Goal: Complete application form

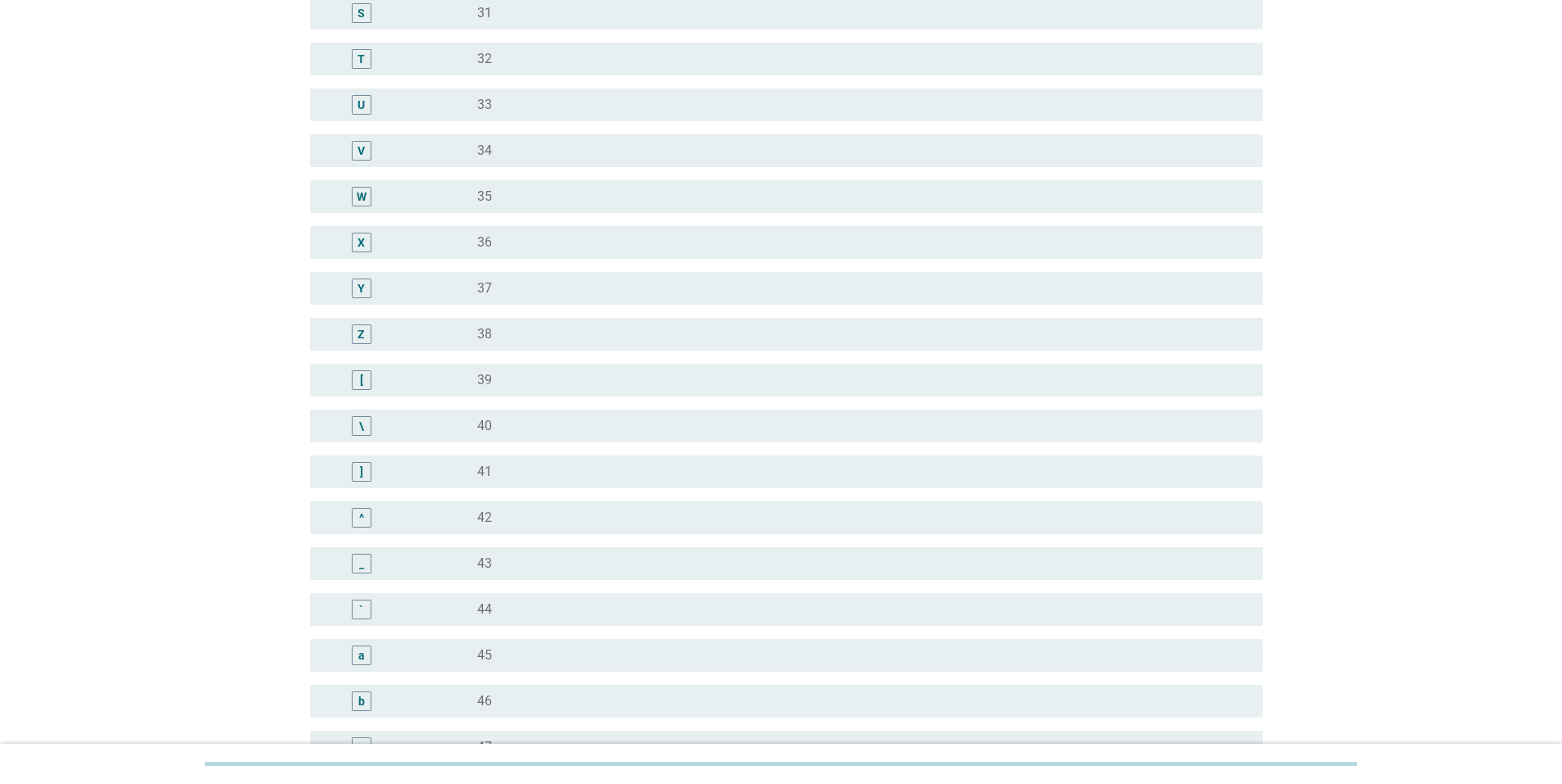
scroll to position [1065, 0]
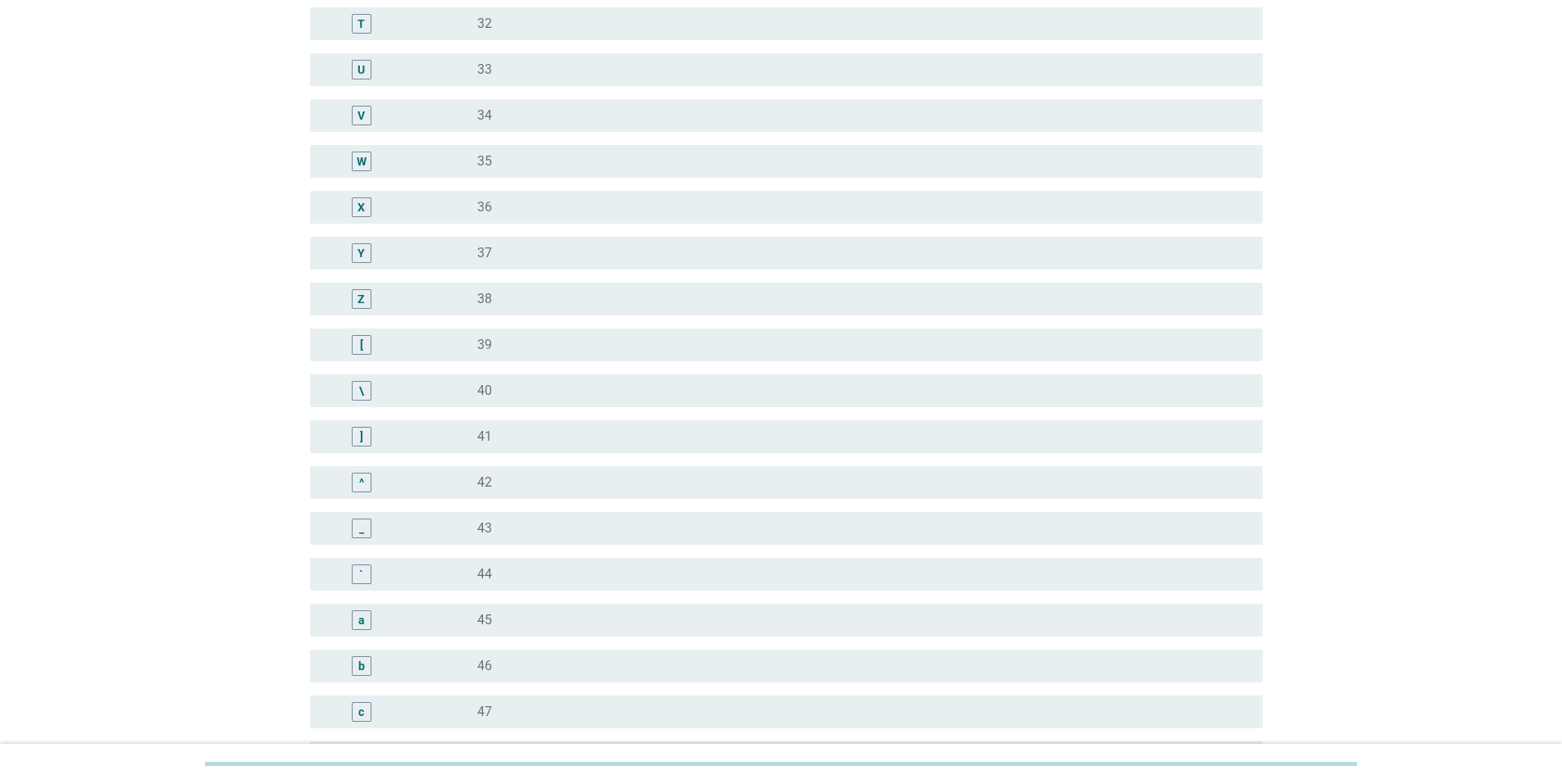
click at [399, 526] on div "_" at bounding box center [361, 528] width 77 height 20
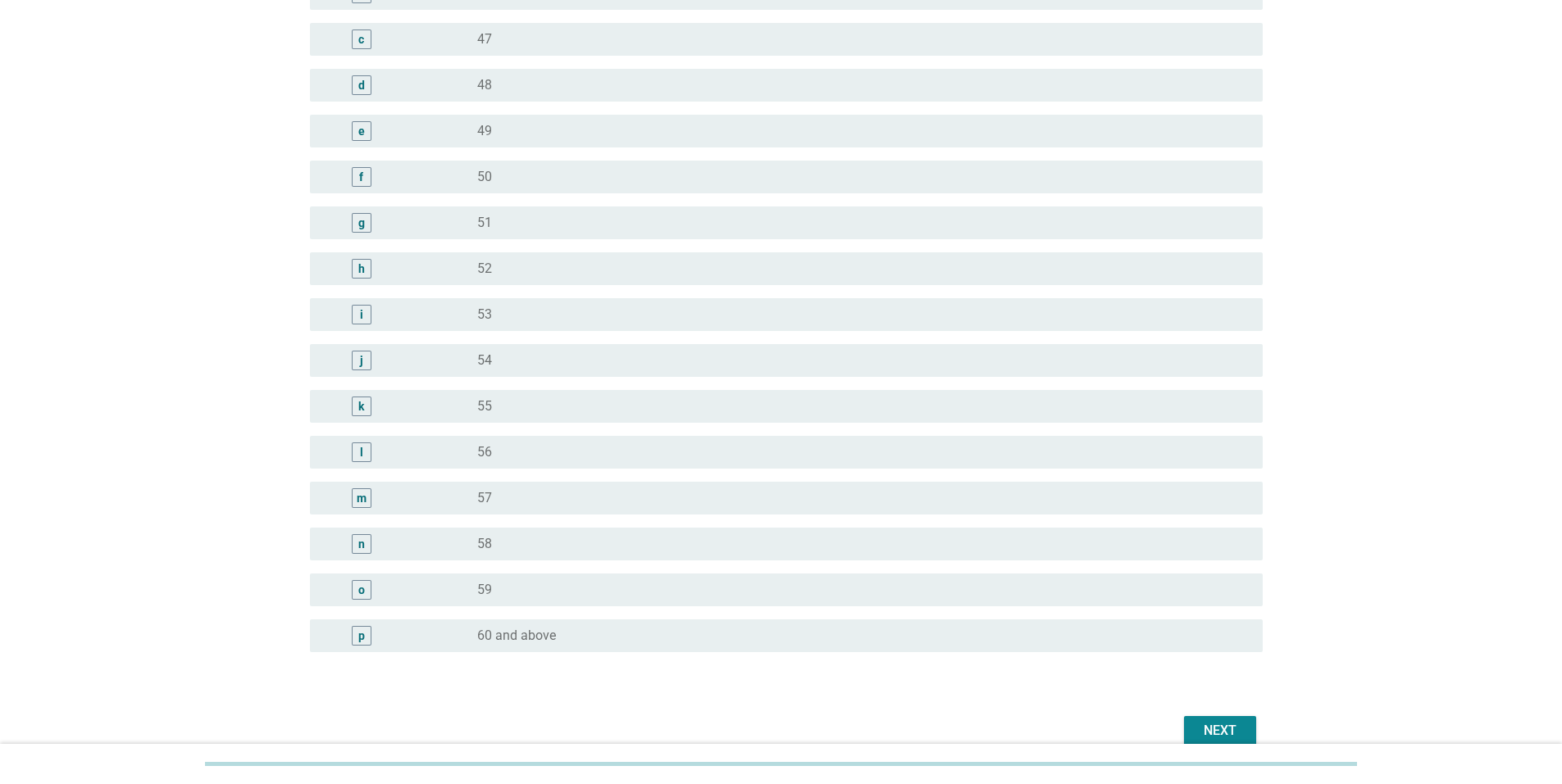
scroll to position [1817, 0]
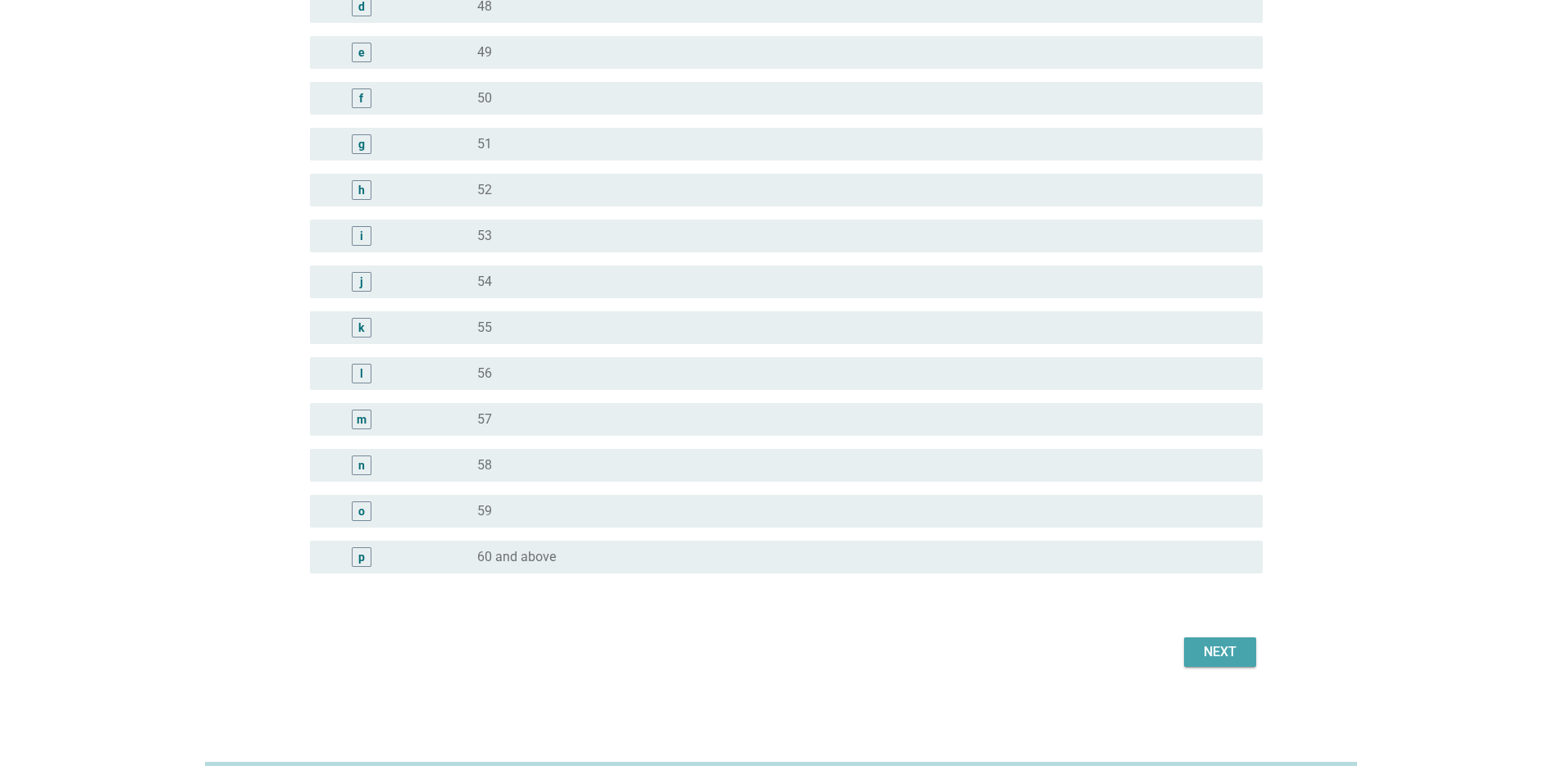
click at [1188, 653] on button "Next" at bounding box center [1220, 652] width 72 height 30
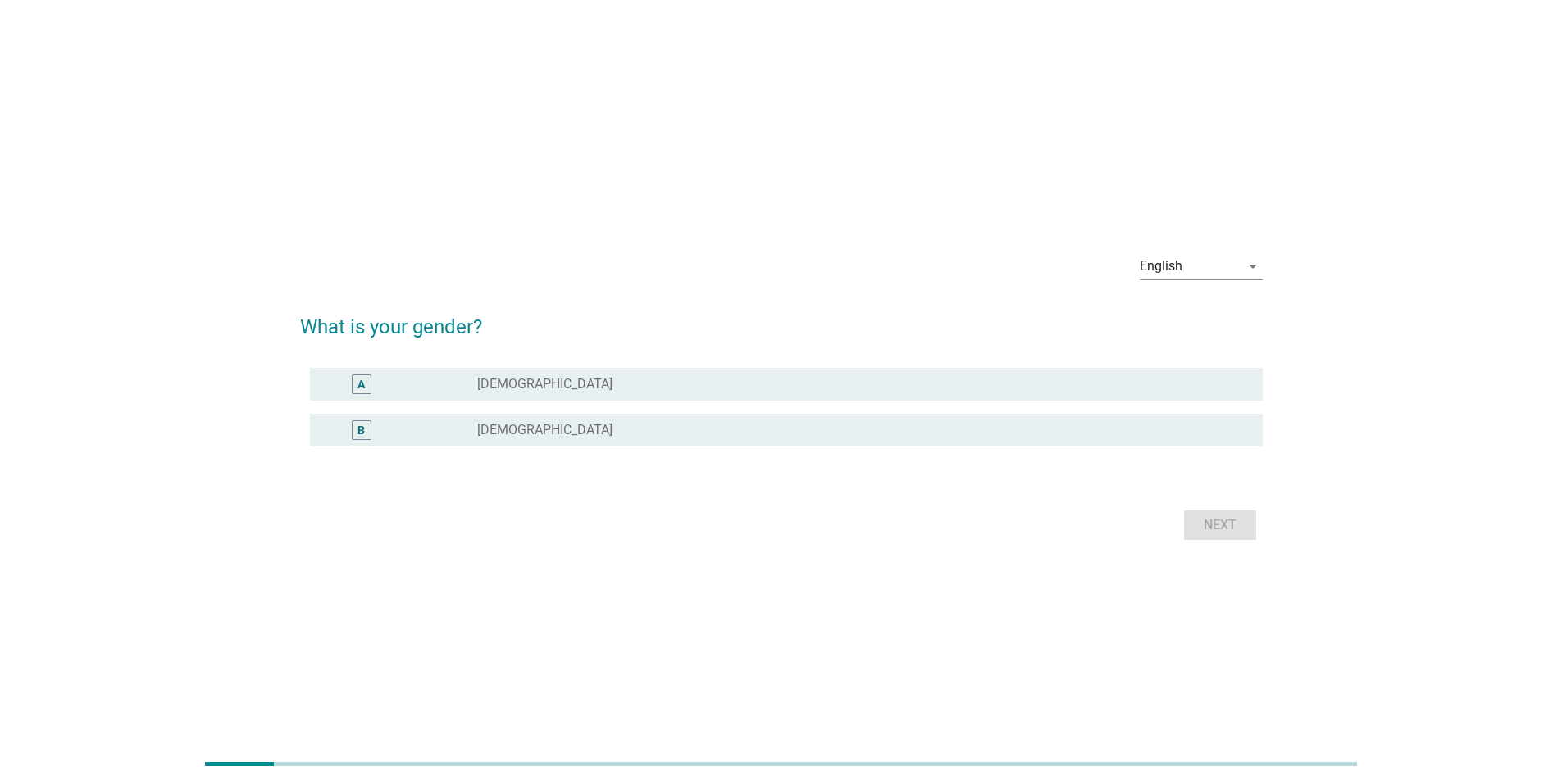
click at [549, 387] on div "radio_button_unchecked [DEMOGRAPHIC_DATA]" at bounding box center [857, 384] width 760 height 16
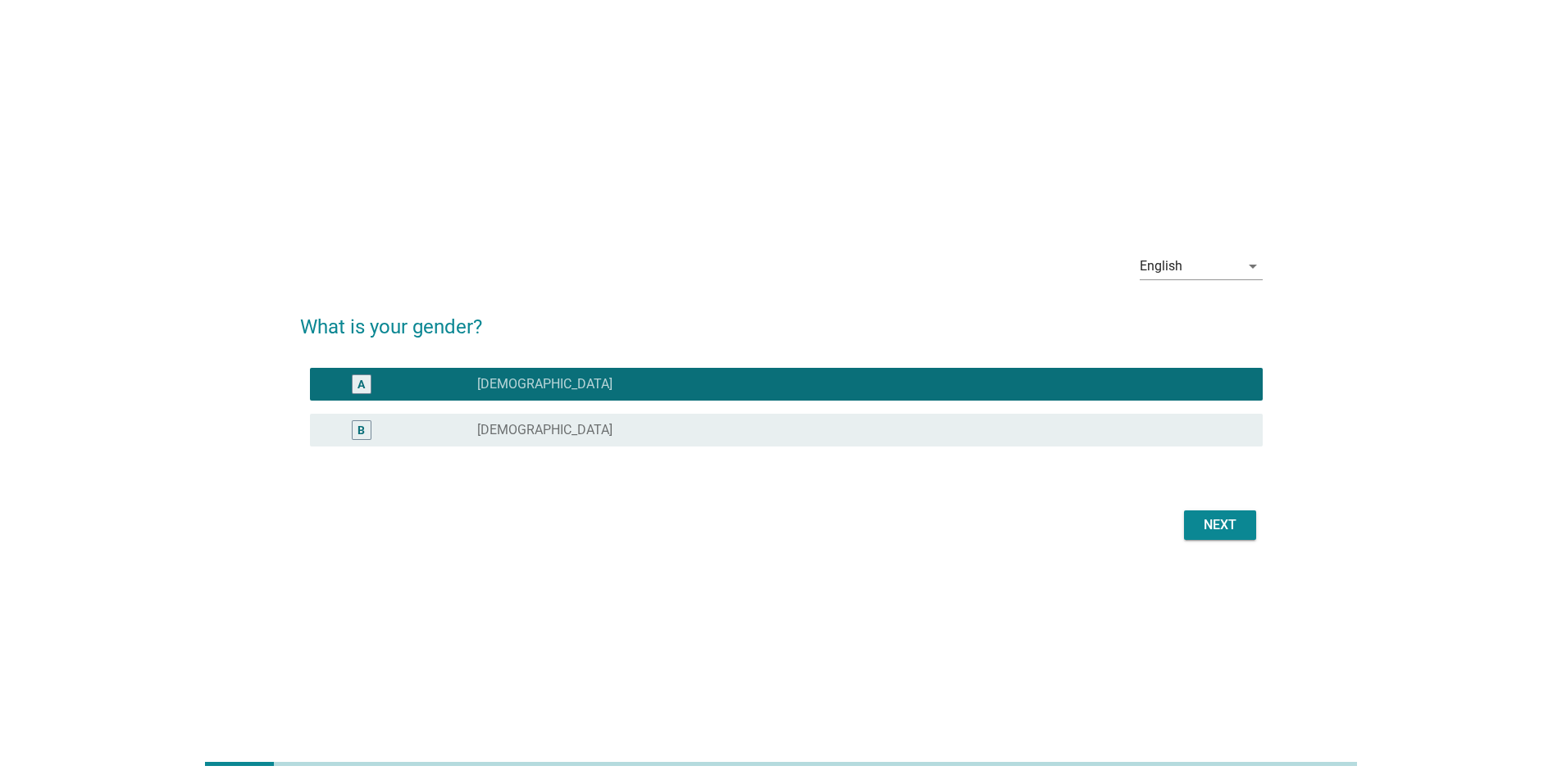
click at [1227, 525] on div "Next" at bounding box center [1220, 525] width 46 height 20
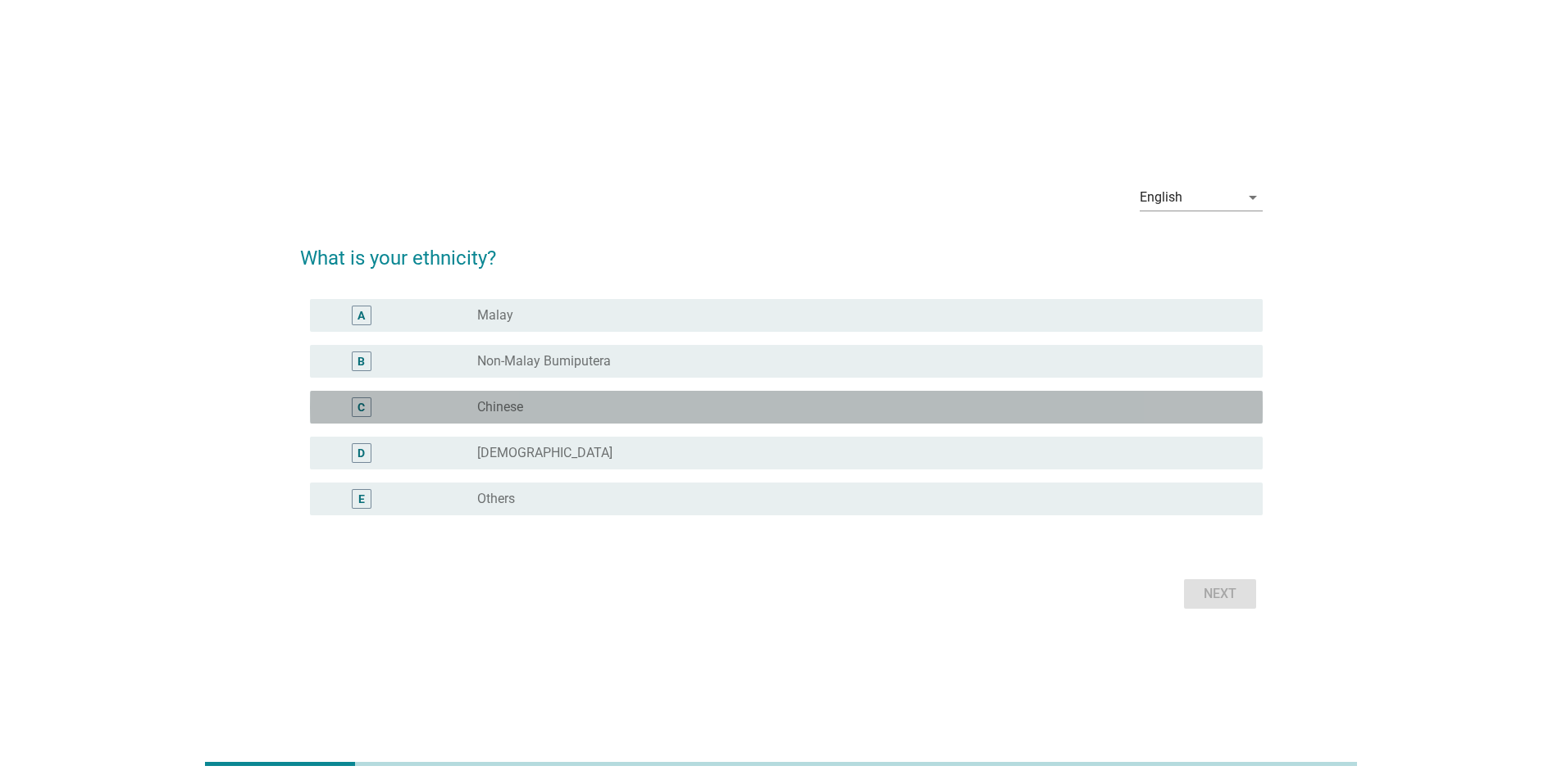
click at [527, 407] on div "radio_button_unchecked Chinese" at bounding box center [857, 407] width 760 height 16
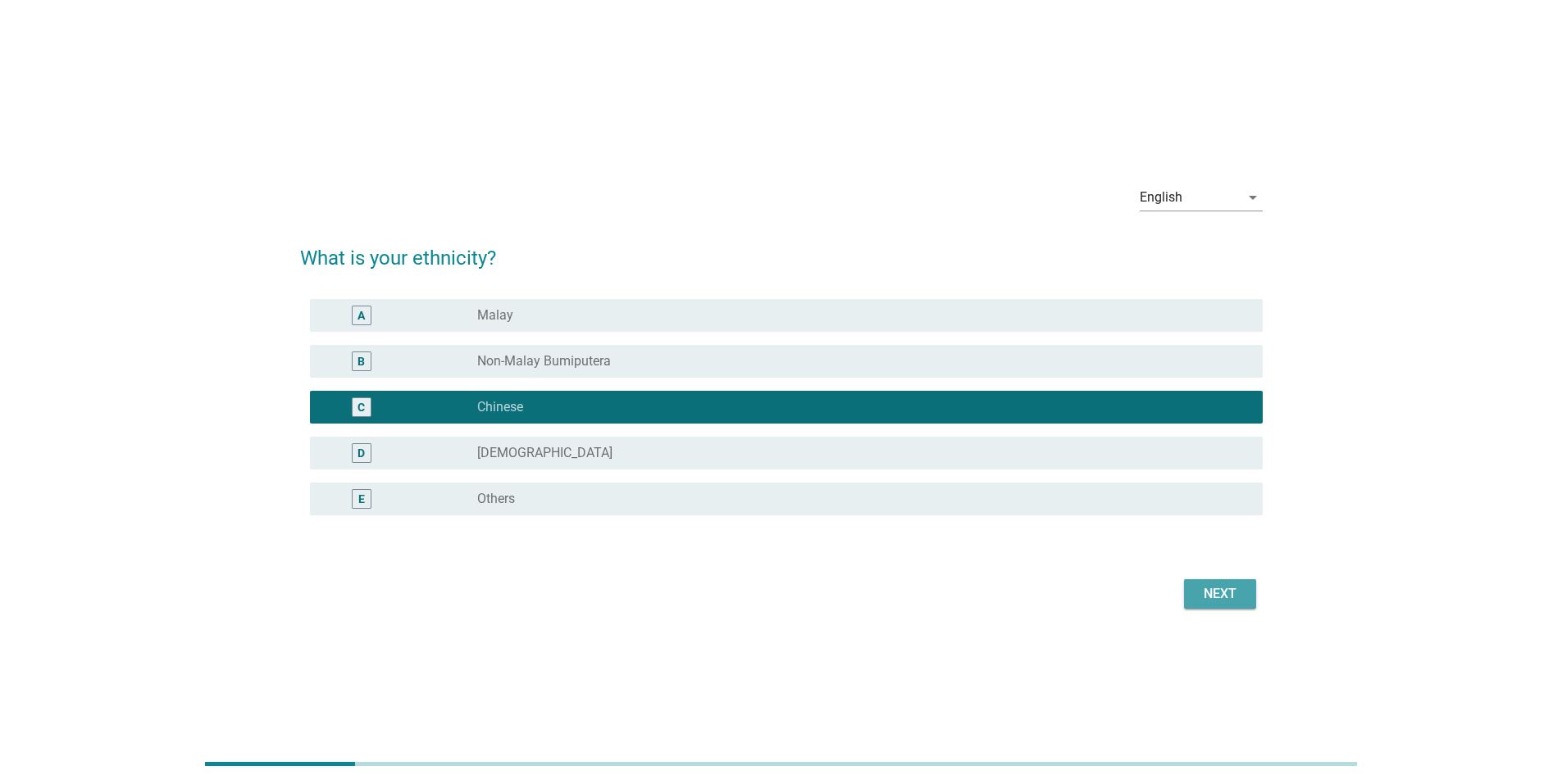
click at [1230, 594] on div "Next" at bounding box center [1220, 594] width 46 height 20
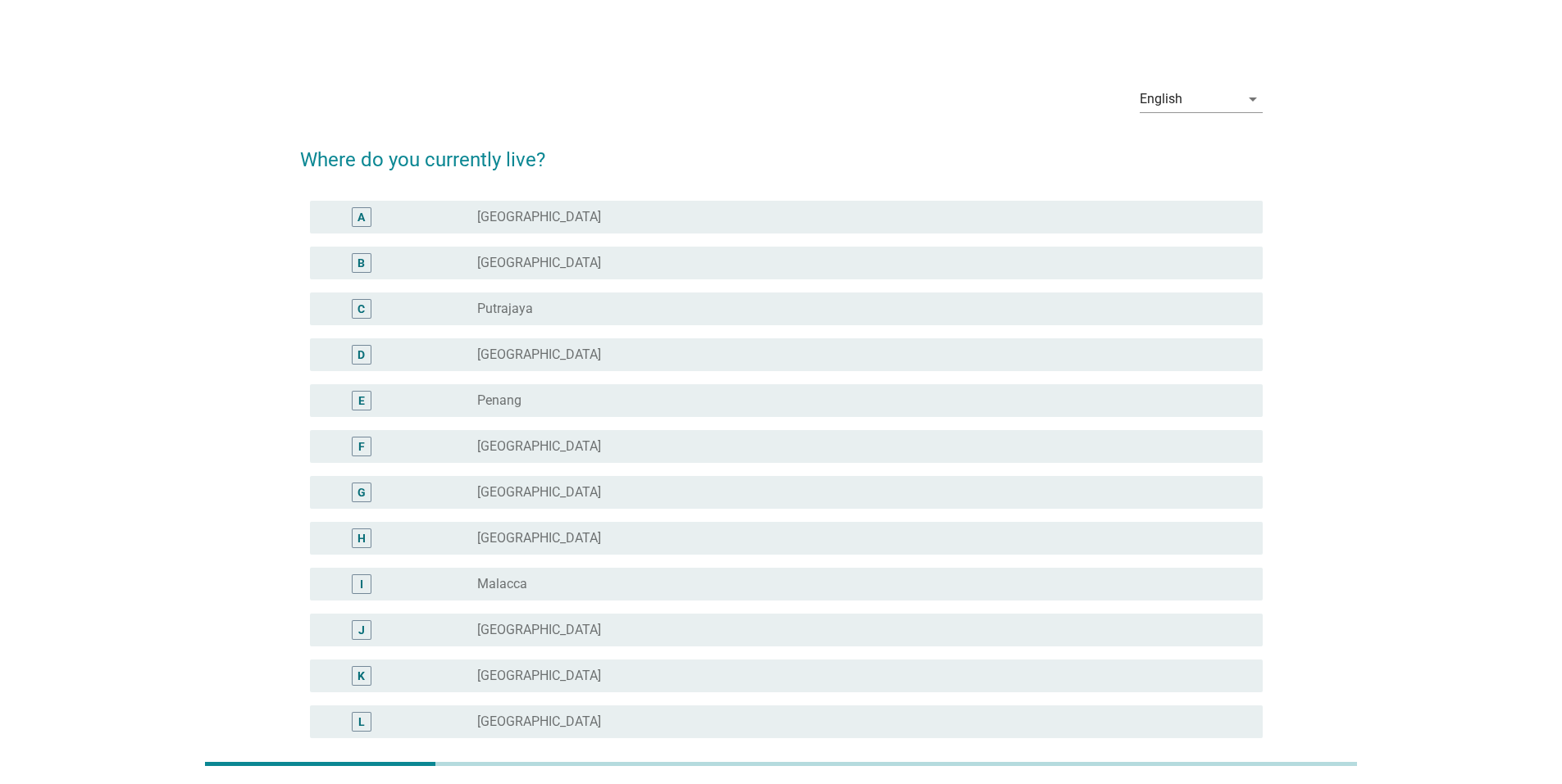
click at [449, 400] on div "E" at bounding box center [400, 401] width 154 height 20
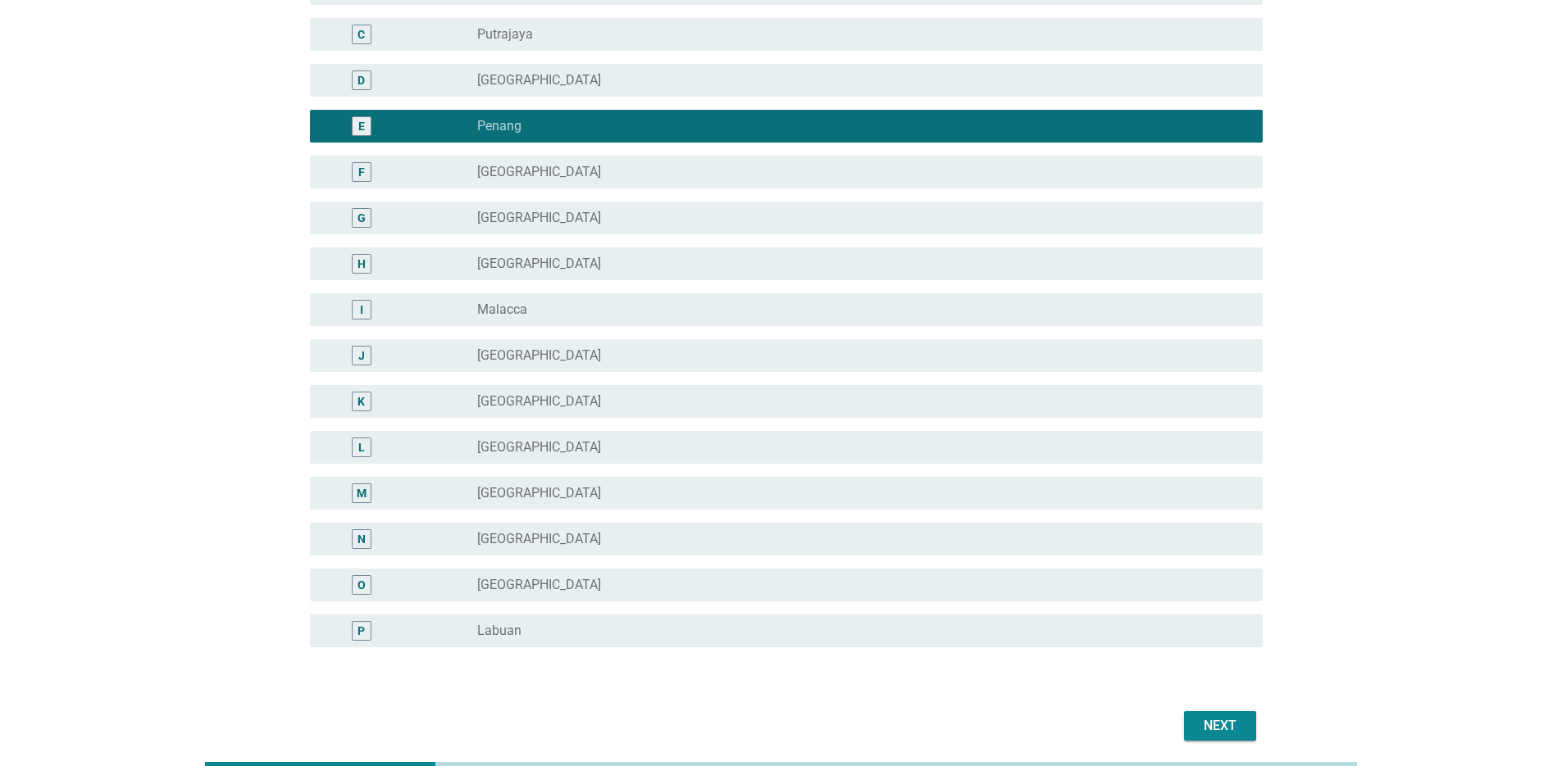
scroll to position [349, 0]
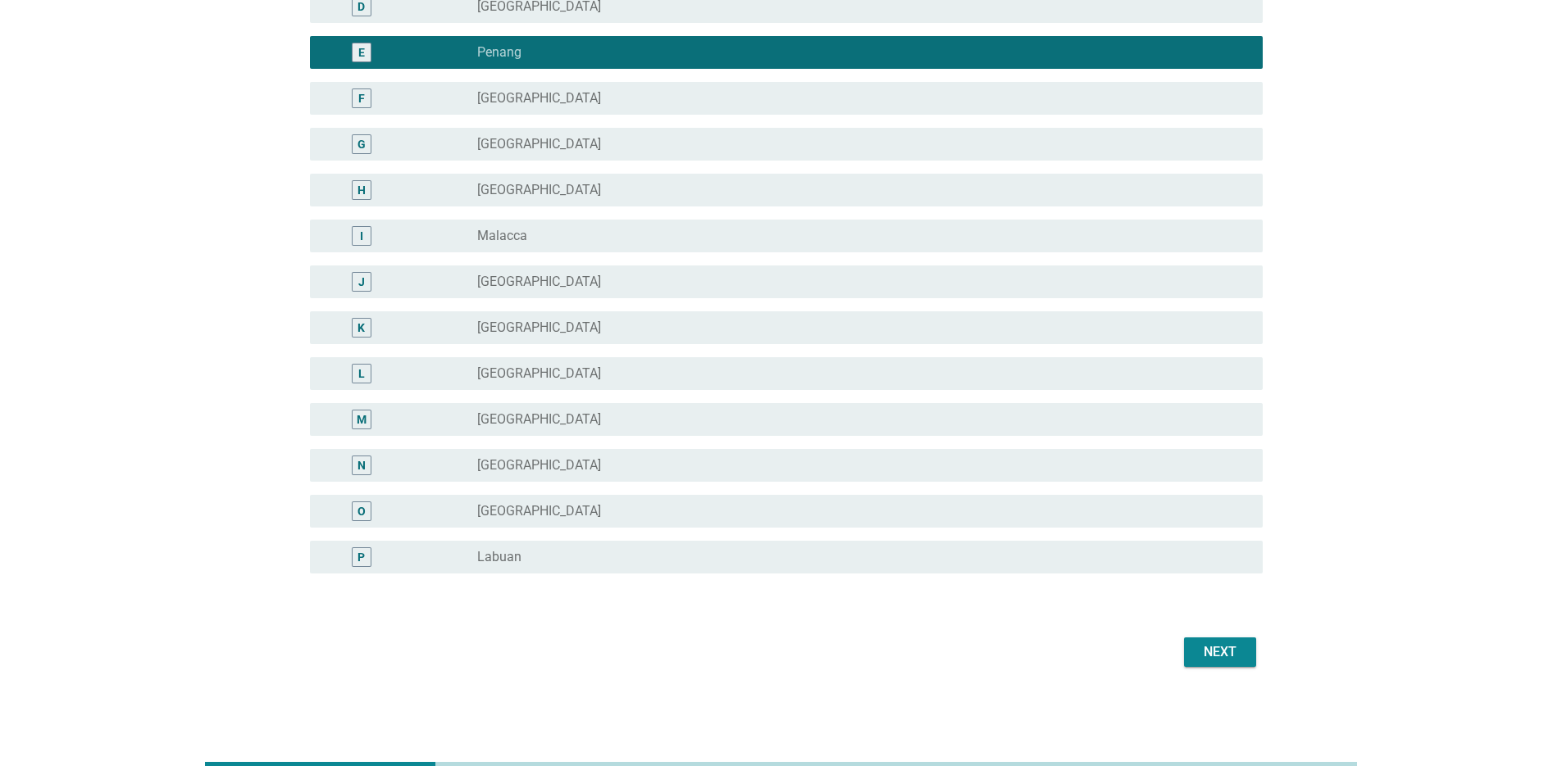
click at [1209, 654] on div "Next" at bounding box center [1220, 652] width 46 height 20
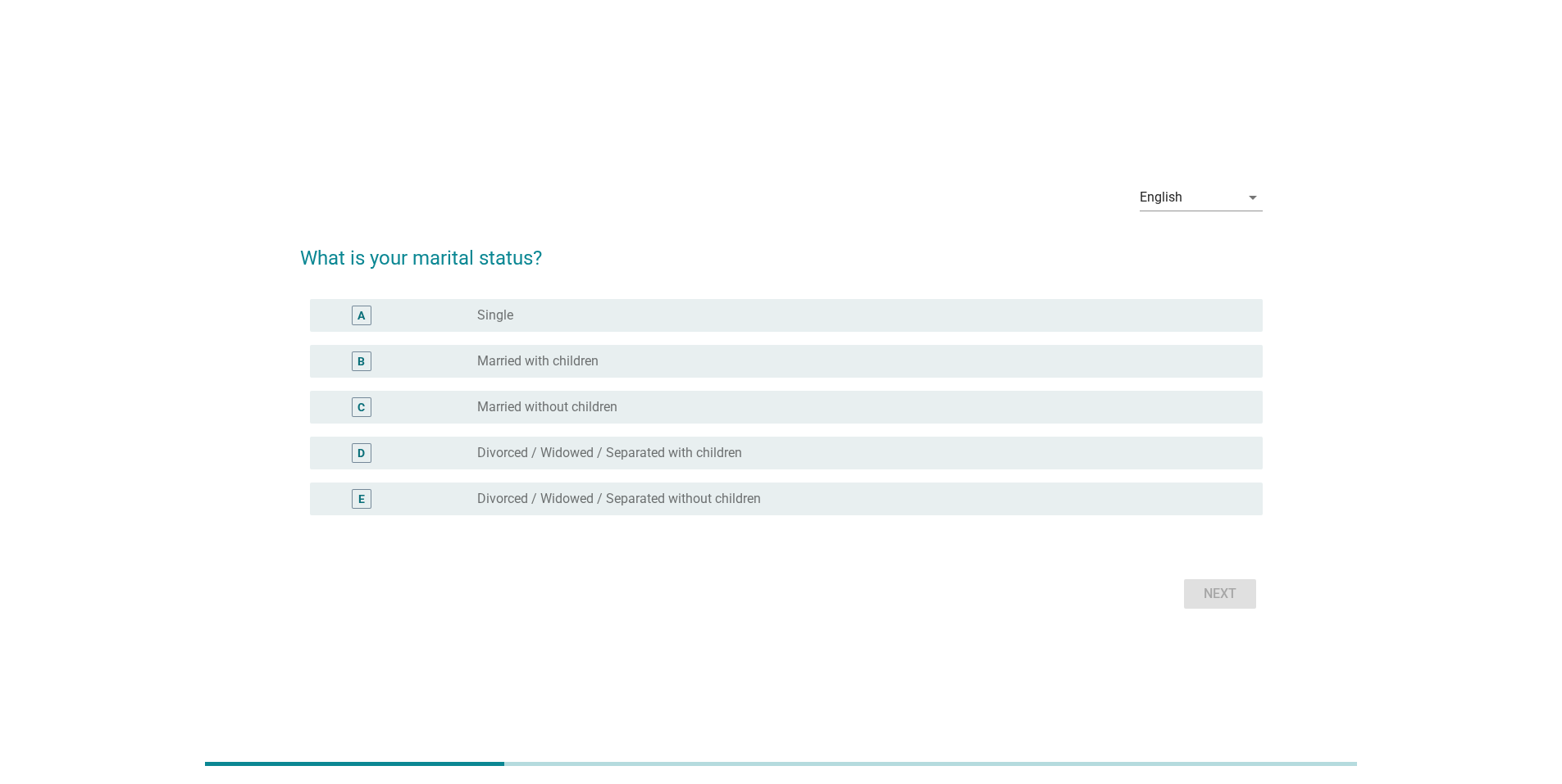
click at [498, 364] on label "Married with children" at bounding box center [538, 361] width 121 height 16
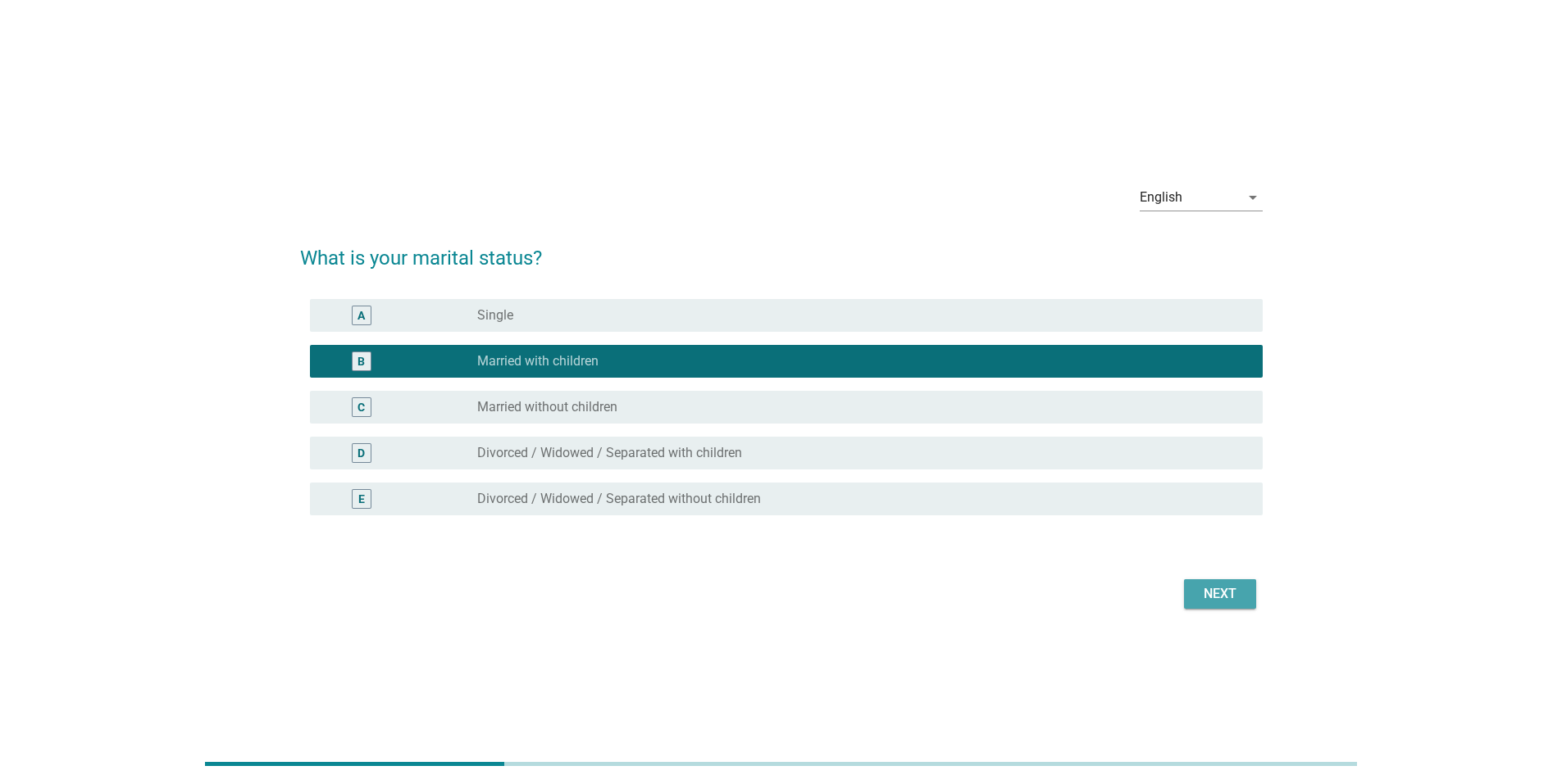
click at [1221, 600] on div "Next" at bounding box center [1220, 594] width 46 height 20
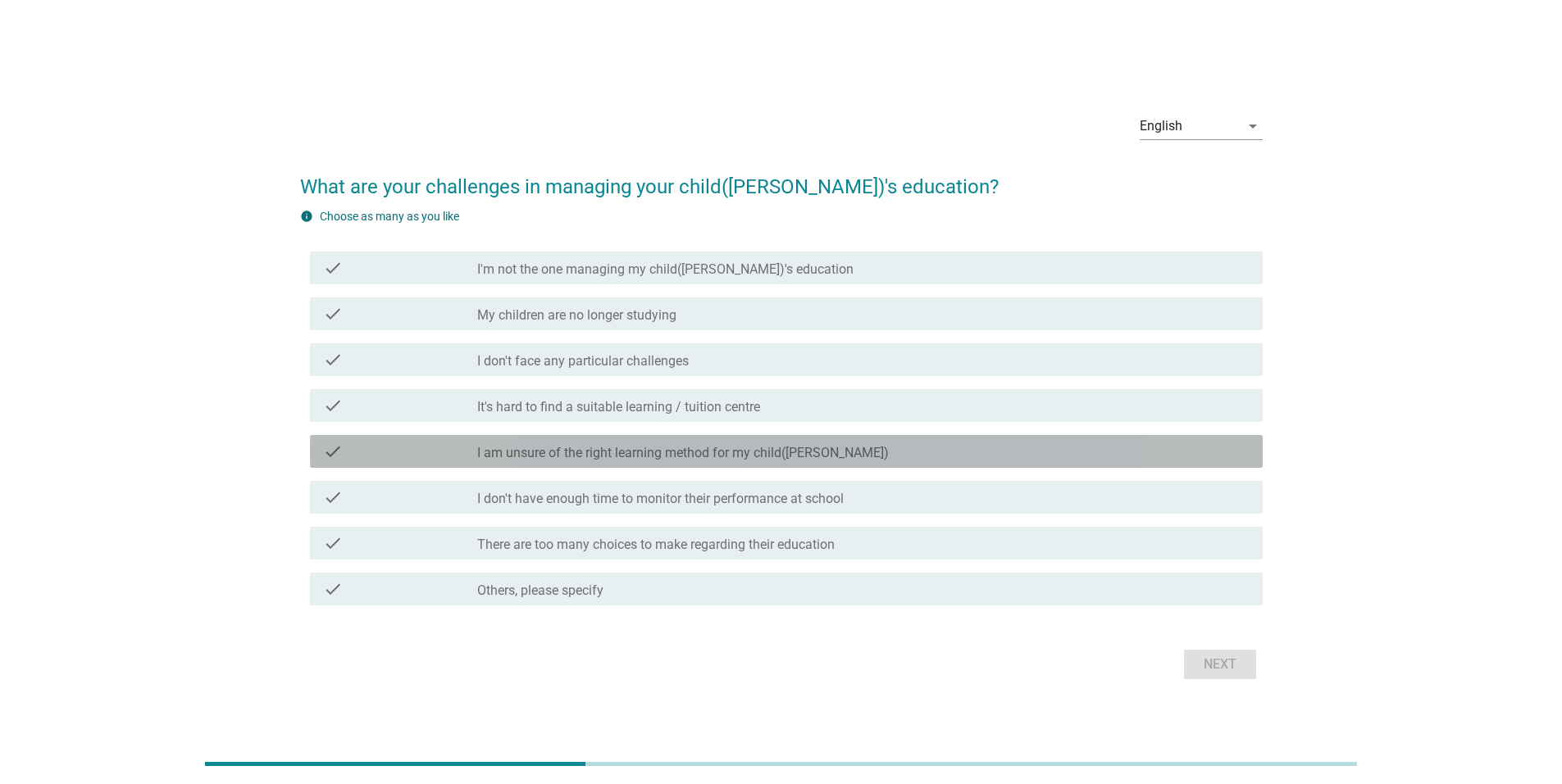
click at [742, 456] on label "I am unsure of the right learning method for my child([PERSON_NAME])" at bounding box center [683, 453] width 412 height 16
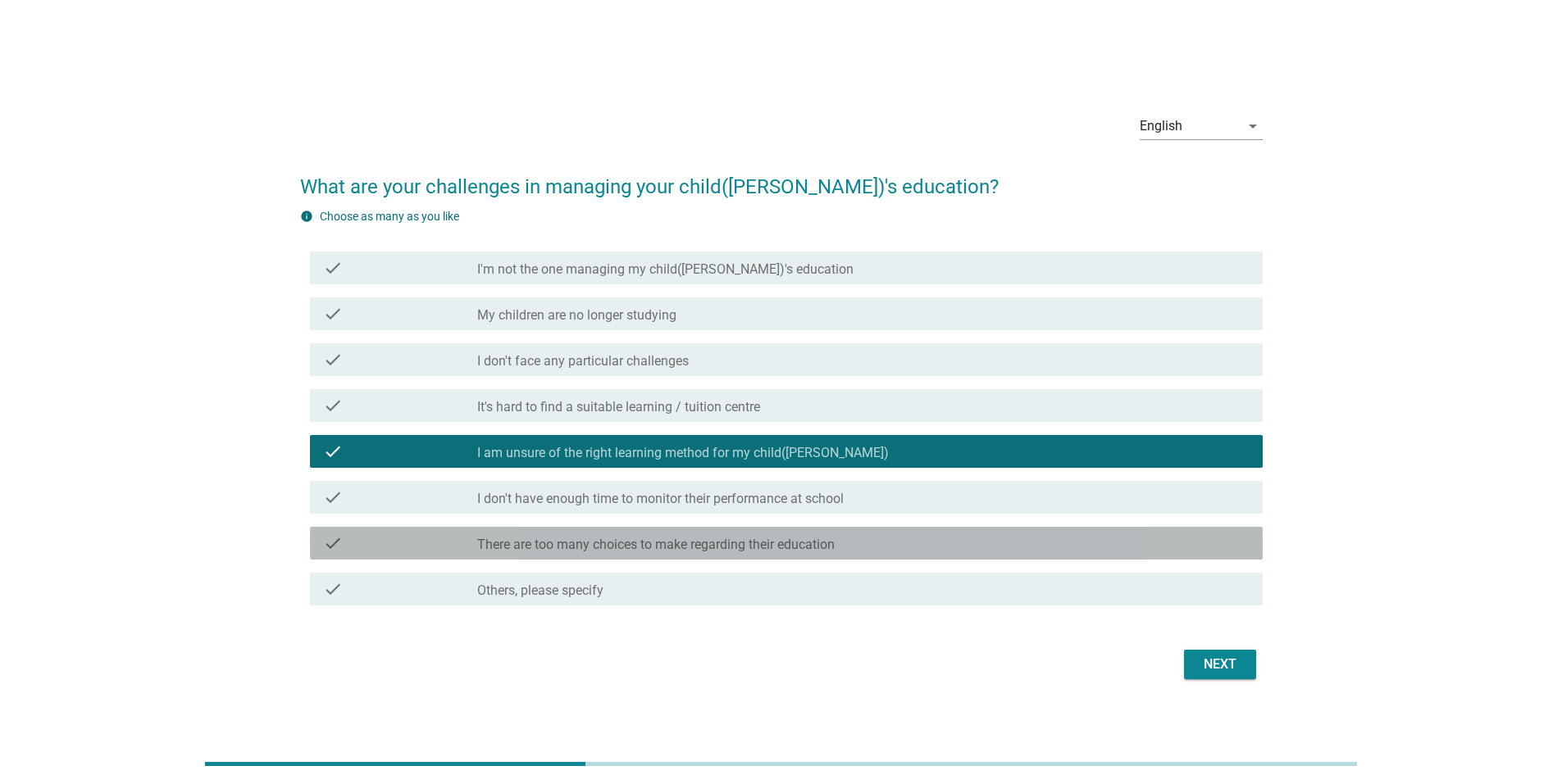
click at [708, 551] on label "There are too many choices to make regarding their education" at bounding box center [656, 545] width 357 height 16
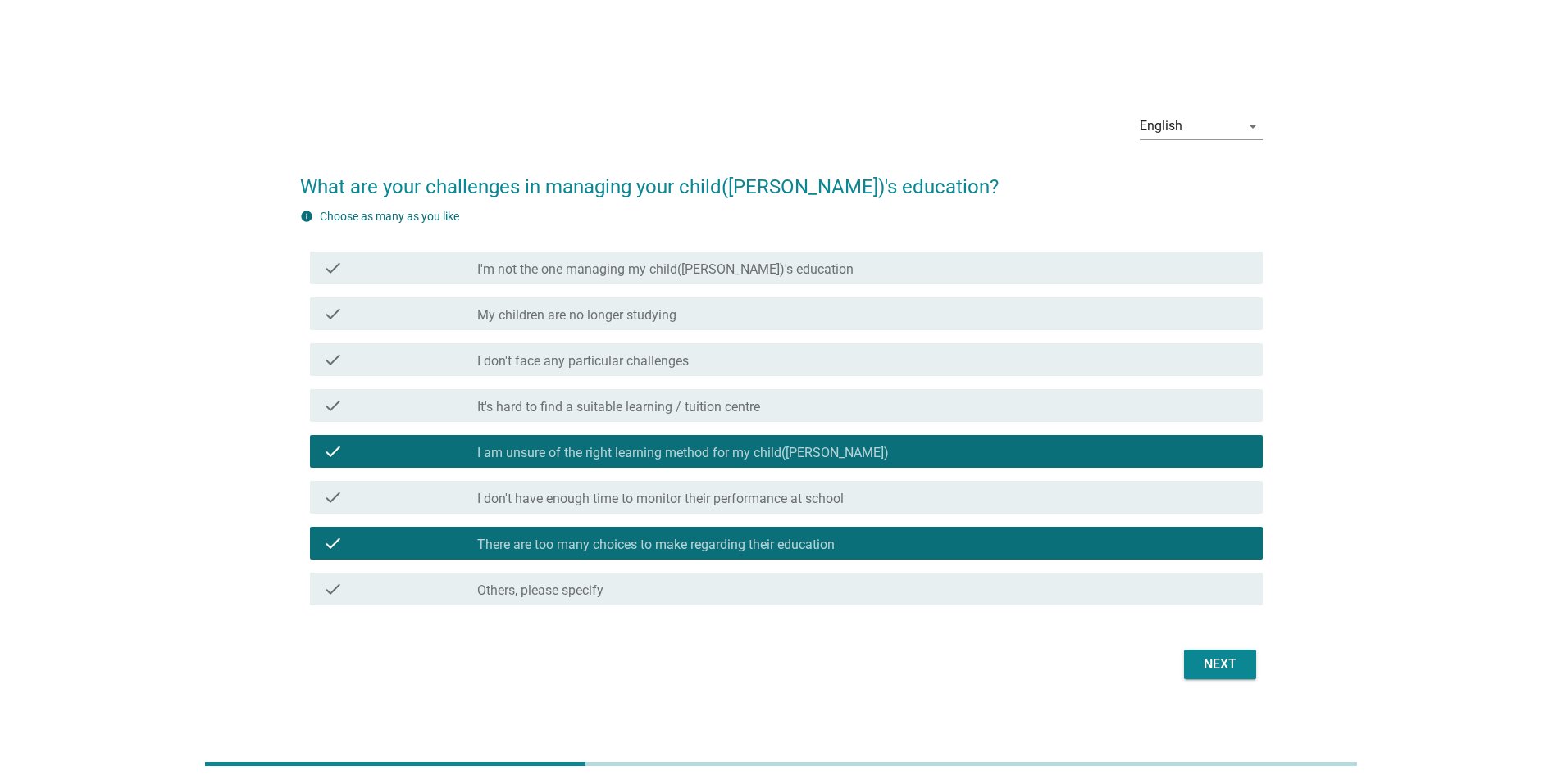
click at [1205, 674] on div "Next" at bounding box center [1220, 664] width 46 height 20
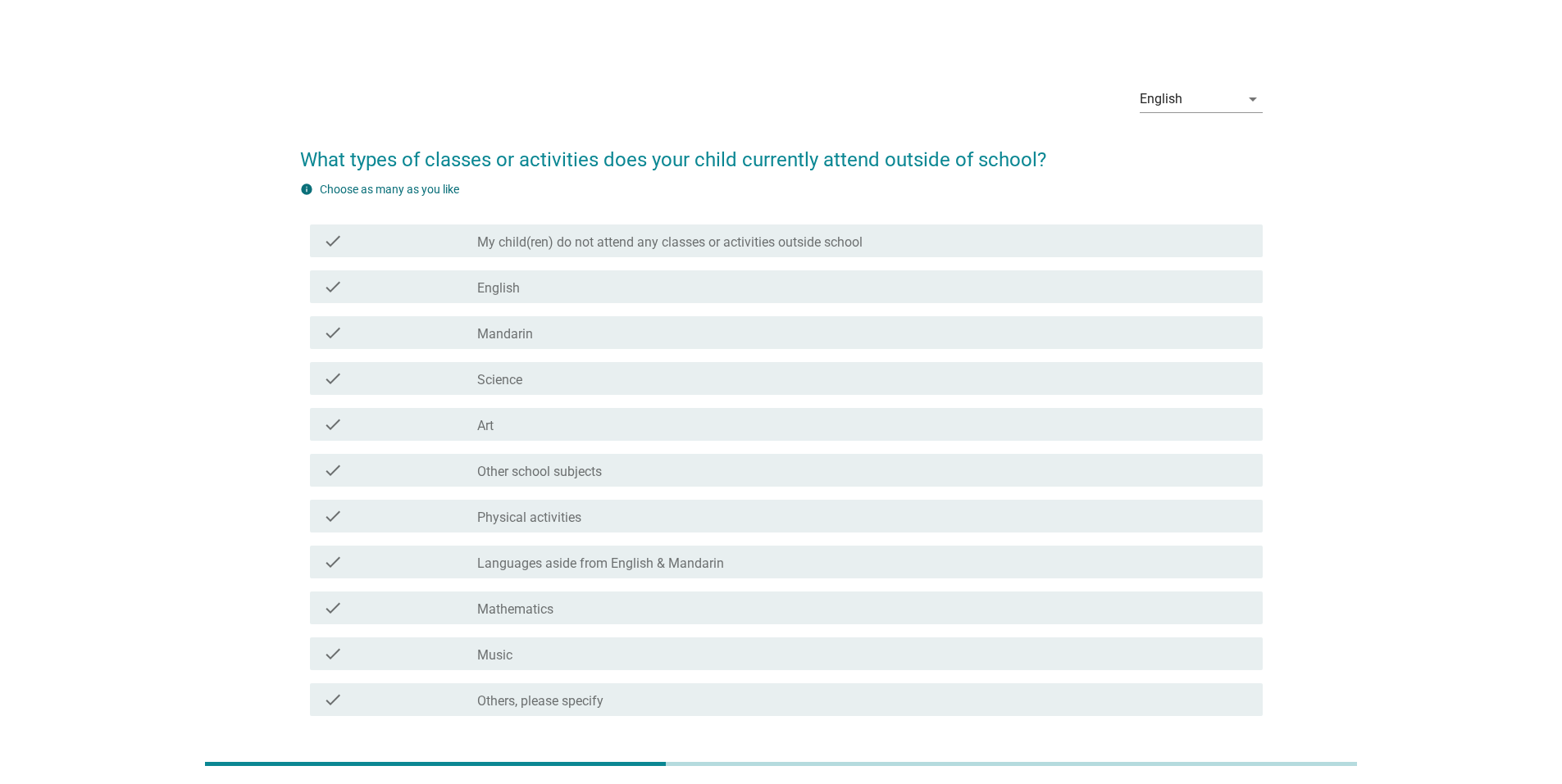
click at [602, 665] on div "check check_box_outline_blank Music" at bounding box center [786, 654] width 953 height 33
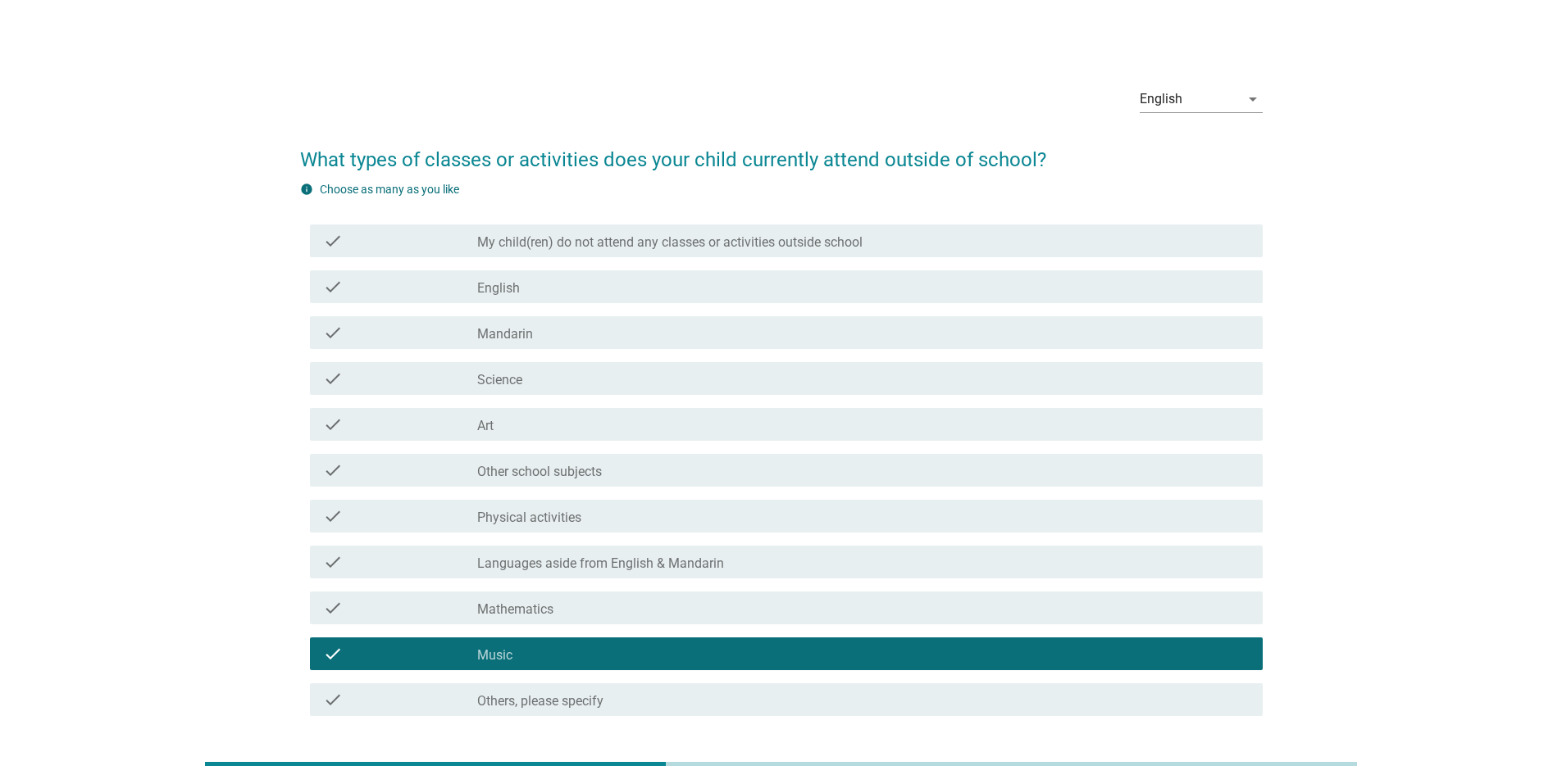
click at [641, 516] on div "check_box_outline_blank Physical activities" at bounding box center [863, 516] width 772 height 20
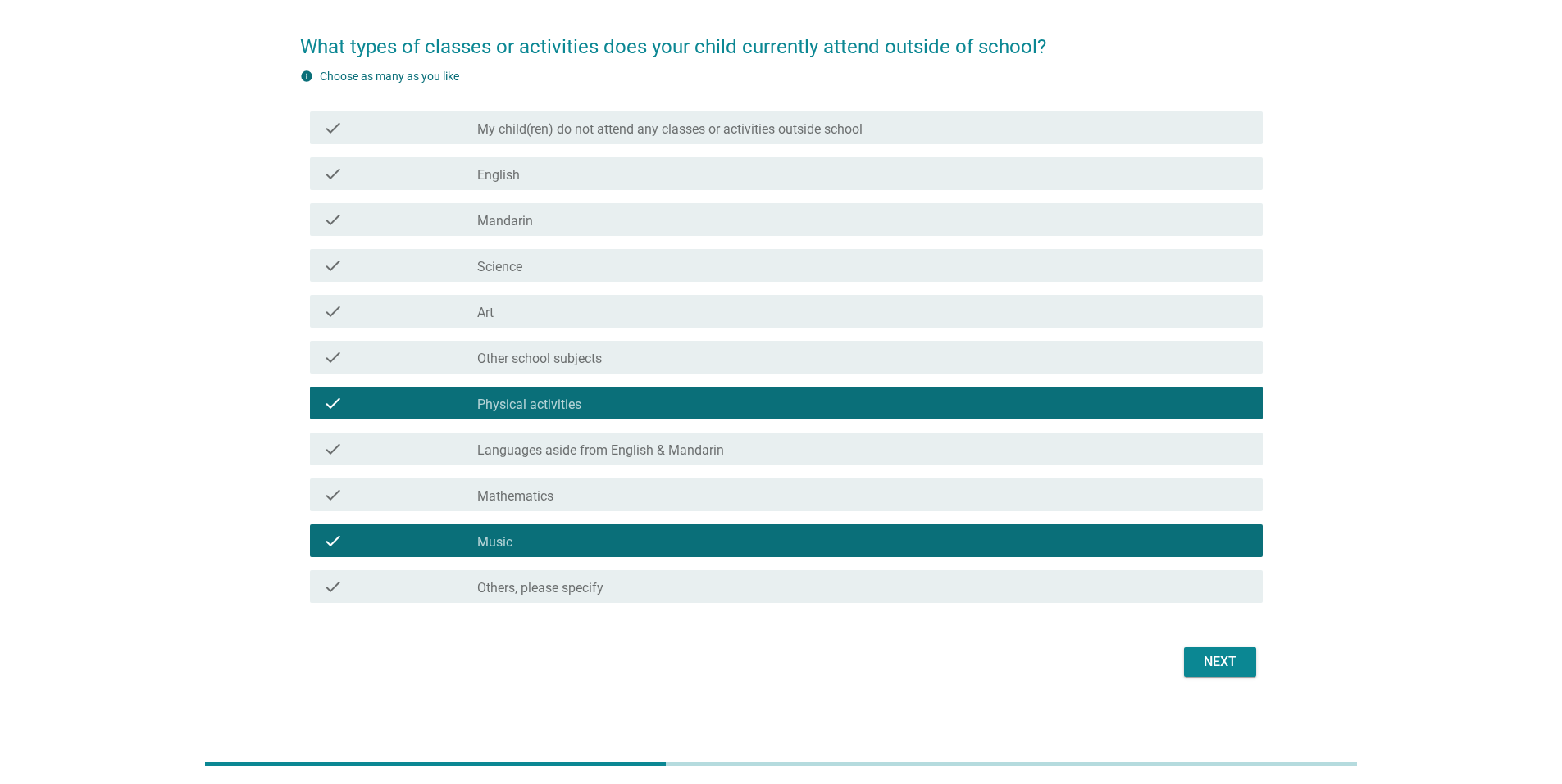
scroll to position [123, 0]
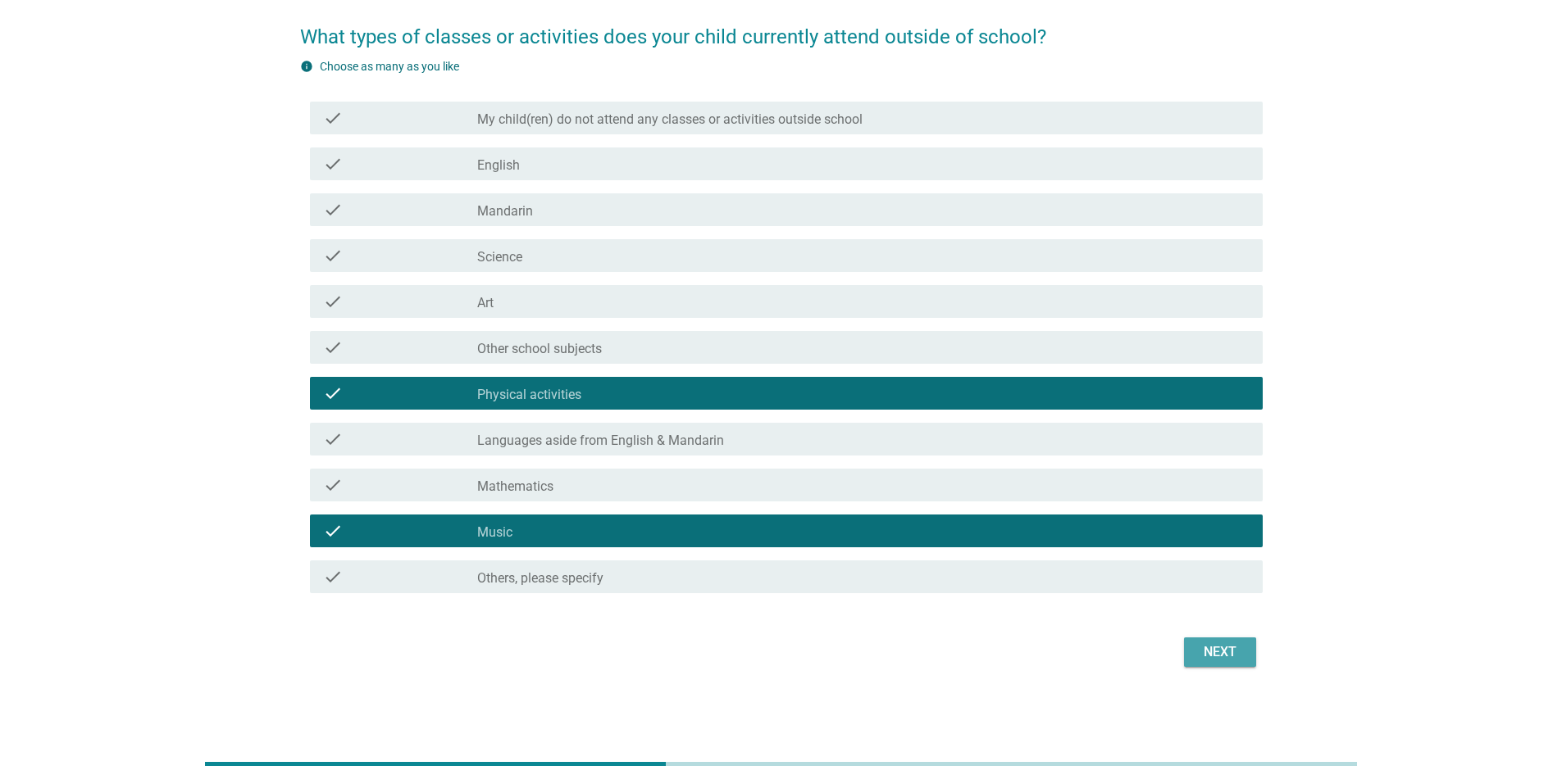
click at [1190, 654] on button "Next" at bounding box center [1220, 652] width 72 height 30
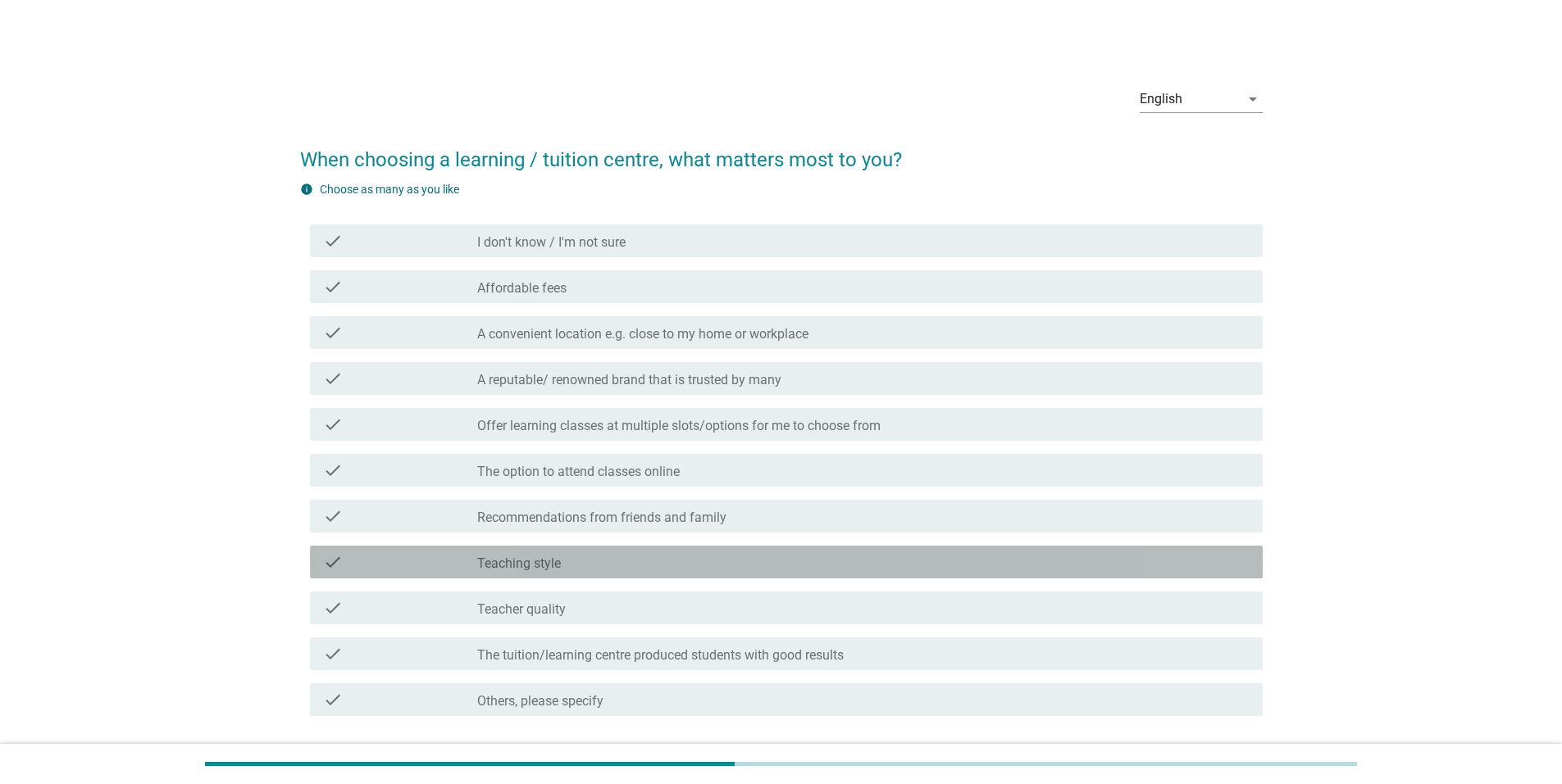
click at [677, 560] on div "check_box_outline_blank Teaching style" at bounding box center [863, 562] width 772 height 20
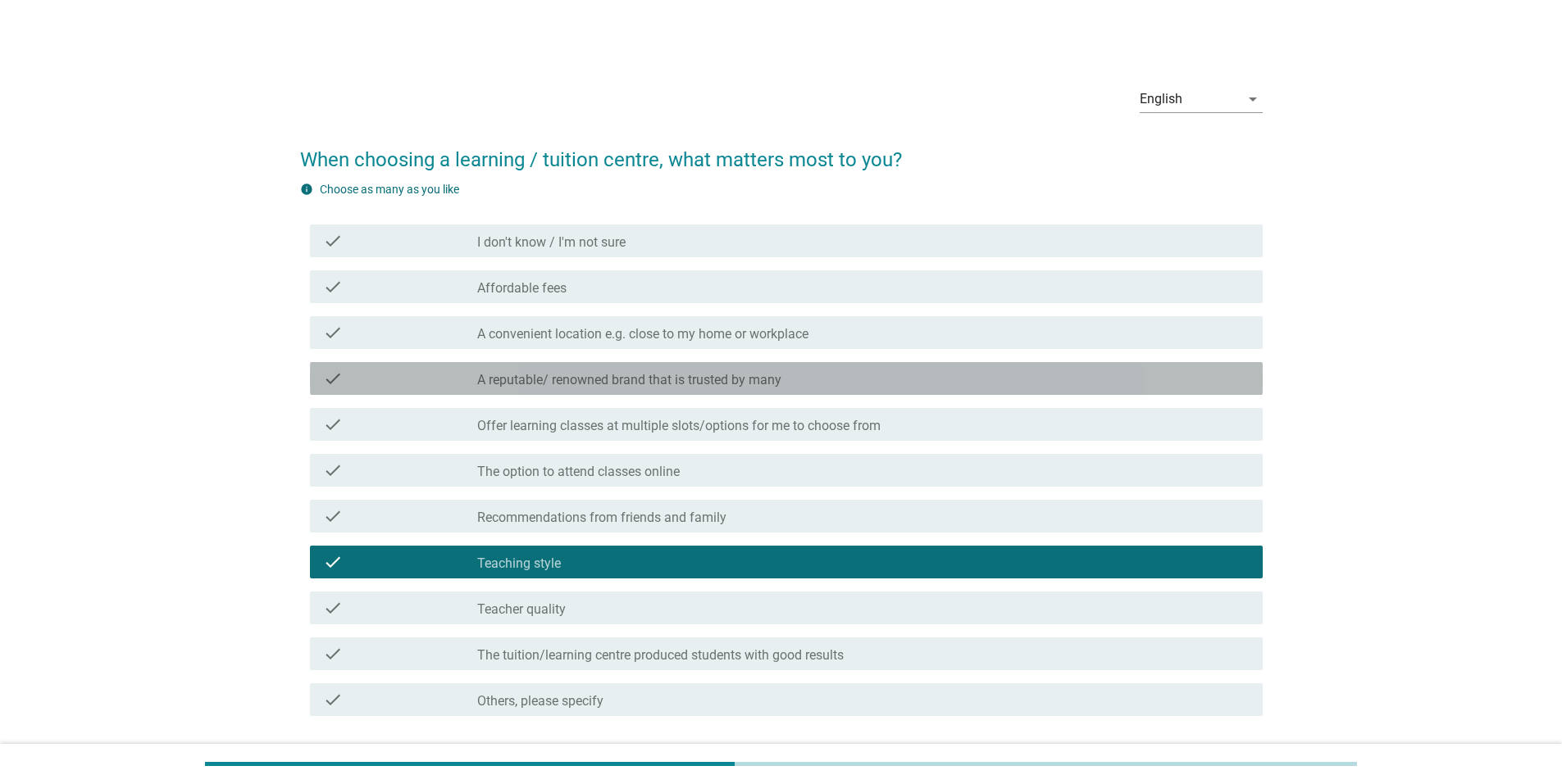
click at [704, 384] on label "A reputable/ renowned brand that is trusted by many" at bounding box center [629, 380] width 304 height 16
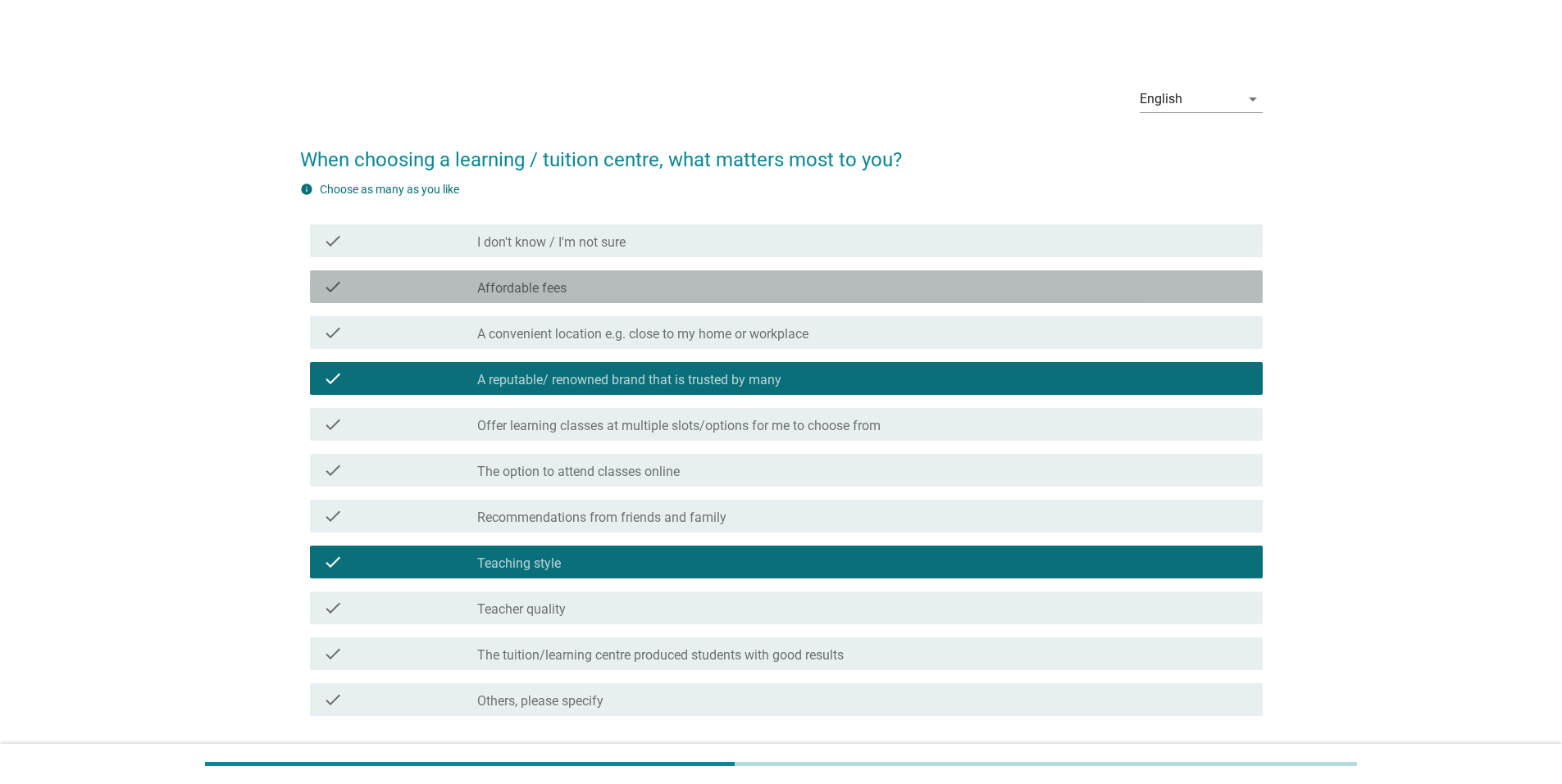
click at [705, 295] on div "check_box_outline_blank Affordable fees" at bounding box center [863, 287] width 772 height 20
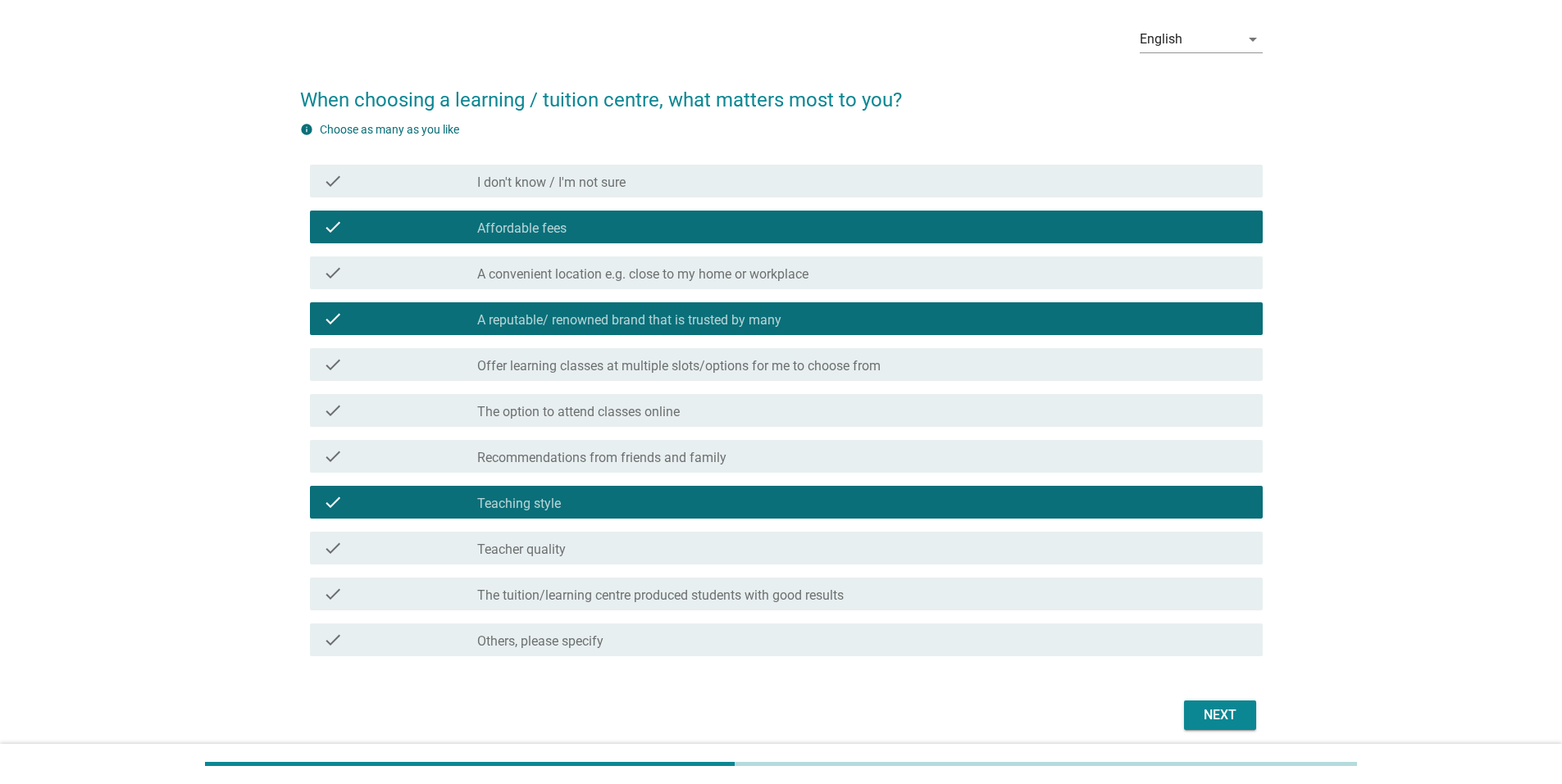
scroll to position [123, 0]
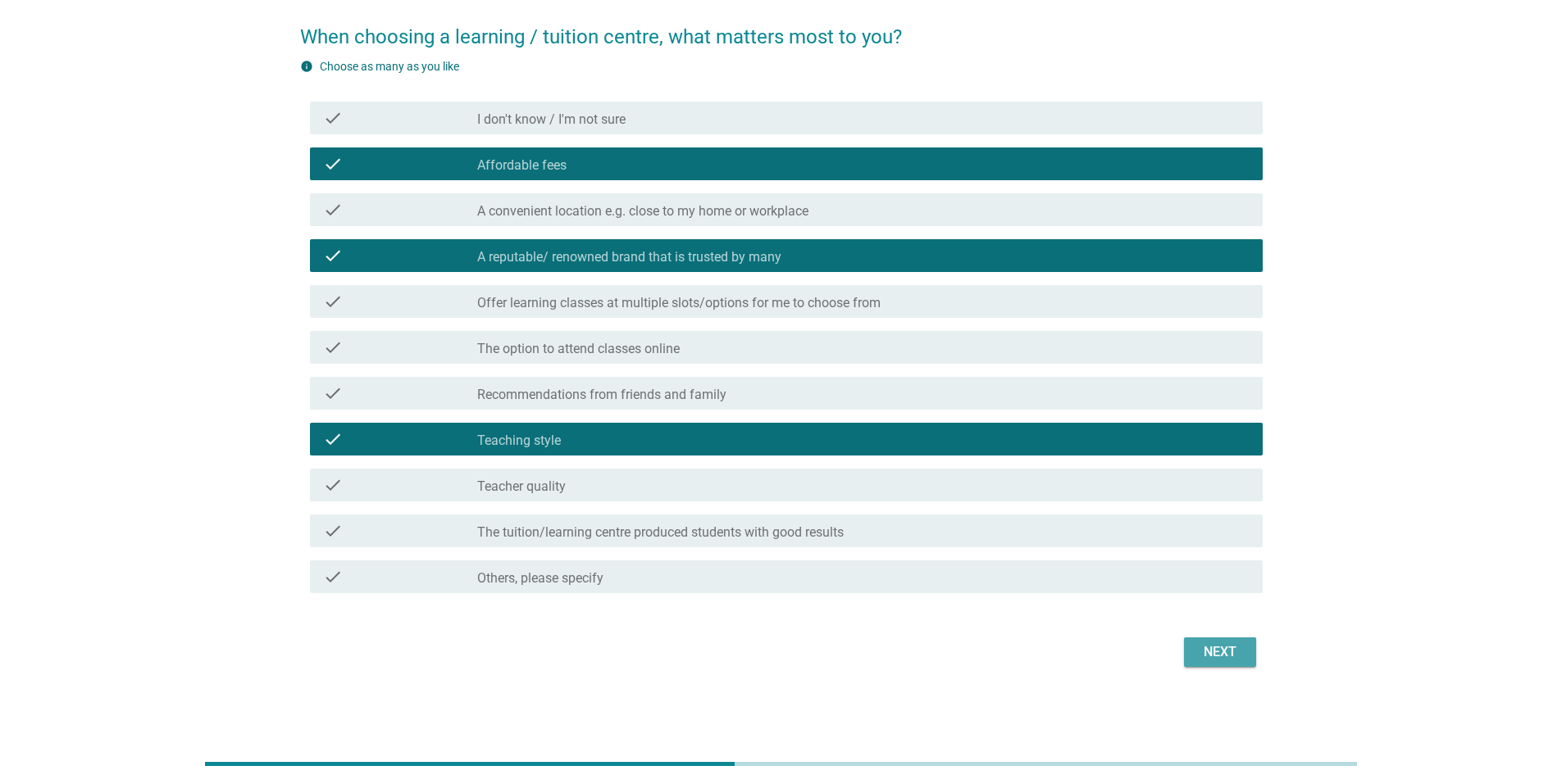
click at [1202, 653] on div "Next" at bounding box center [1220, 652] width 46 height 20
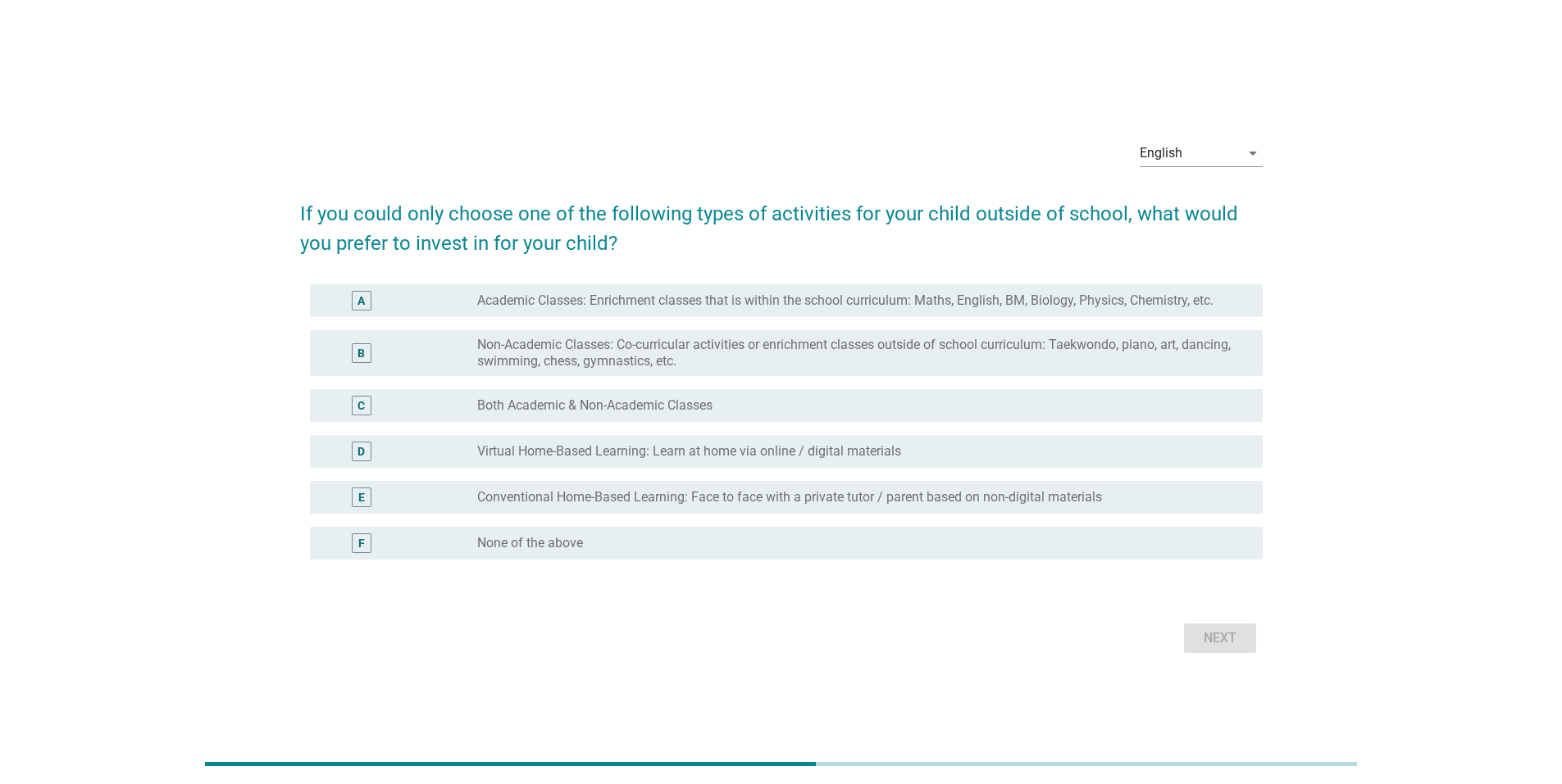
click at [736, 369] on div "B radio_button_unchecked Non-Academic Classes: Co-curricular activities or enri…" at bounding box center [786, 354] width 953 height 46
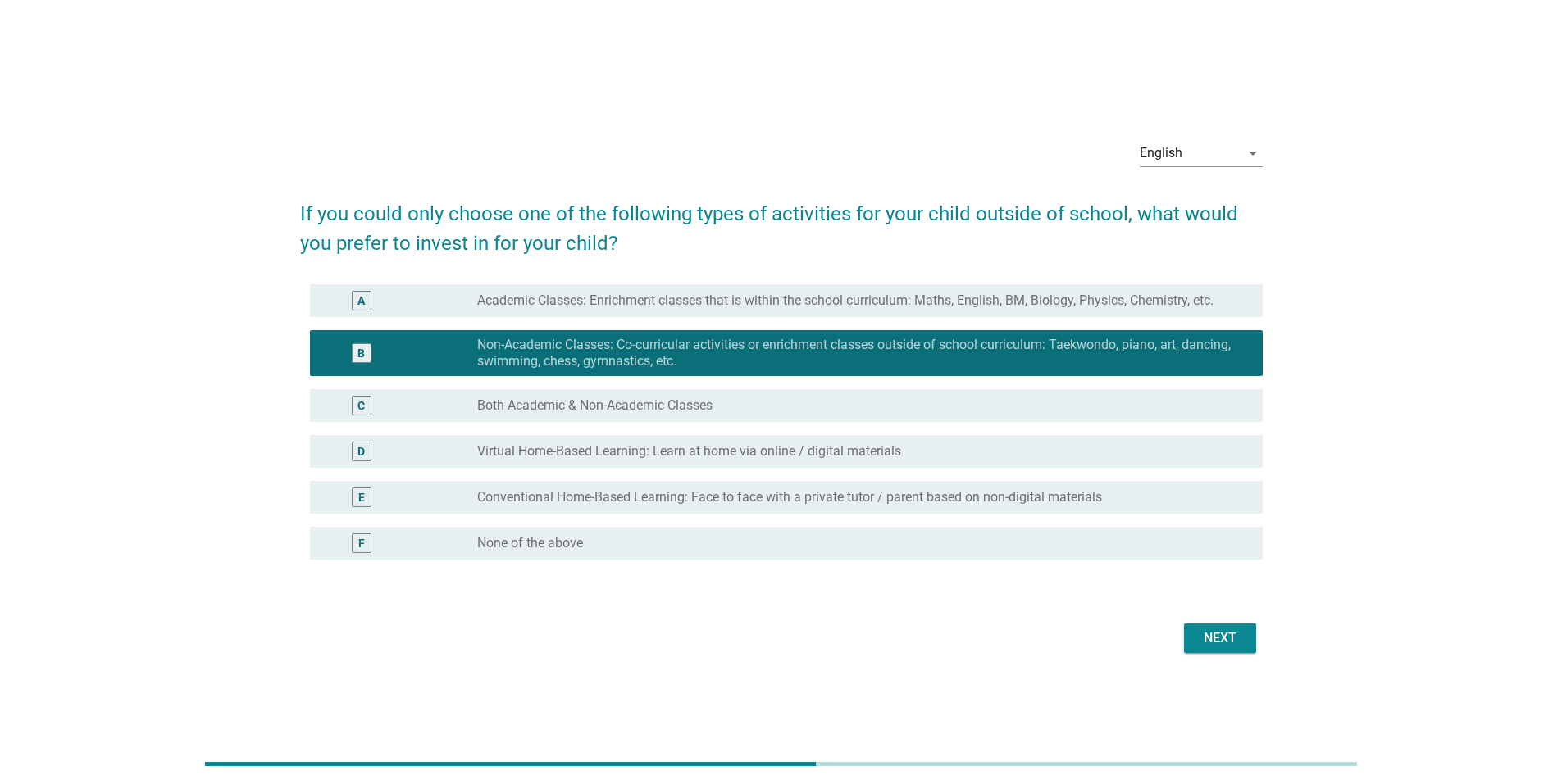
click at [1226, 628] on div "Next" at bounding box center [1220, 638] width 46 height 20
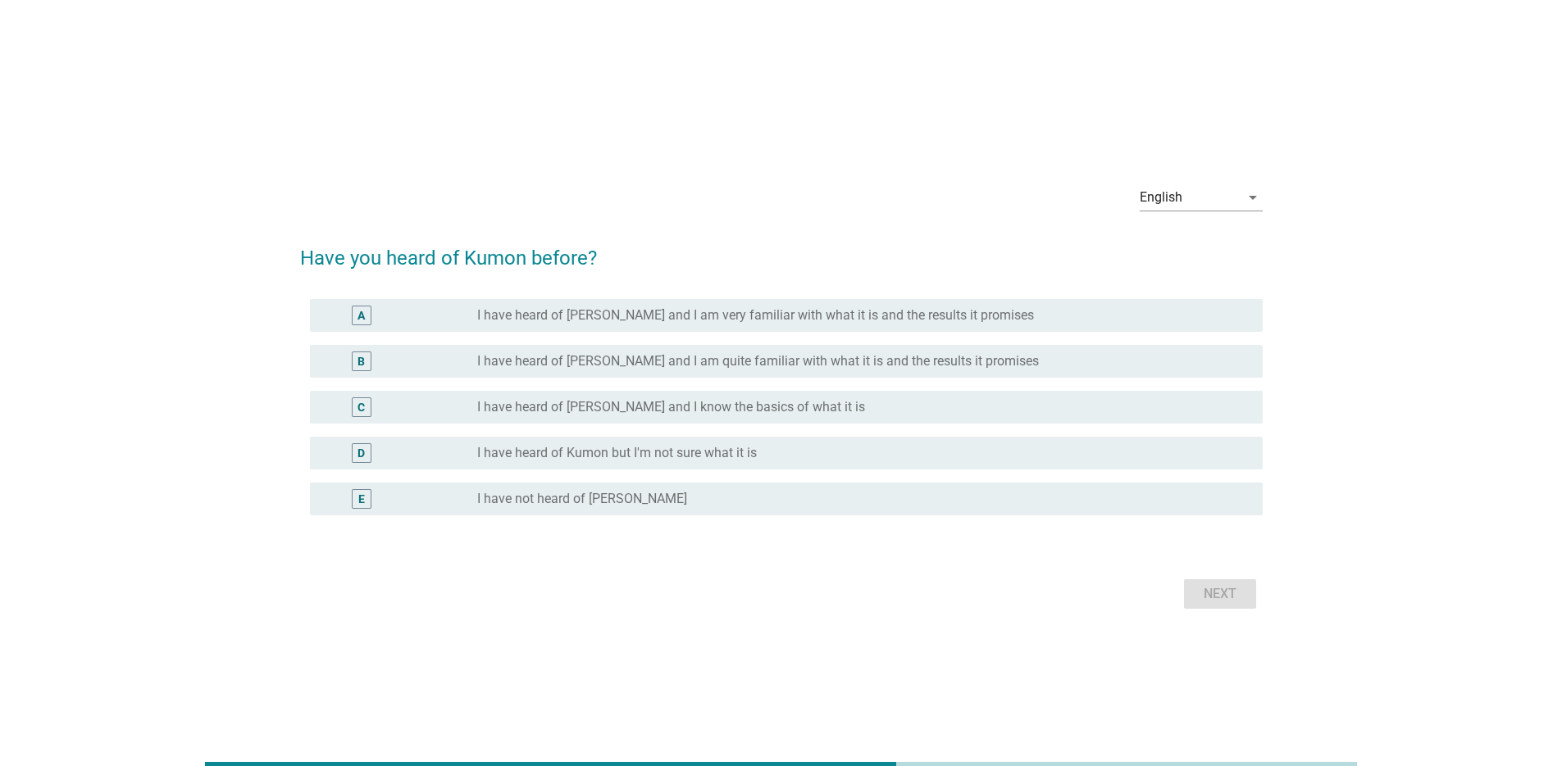
click at [727, 404] on label "I have heard of [PERSON_NAME] and I know the basics of what it is" at bounding box center [671, 407] width 388 height 16
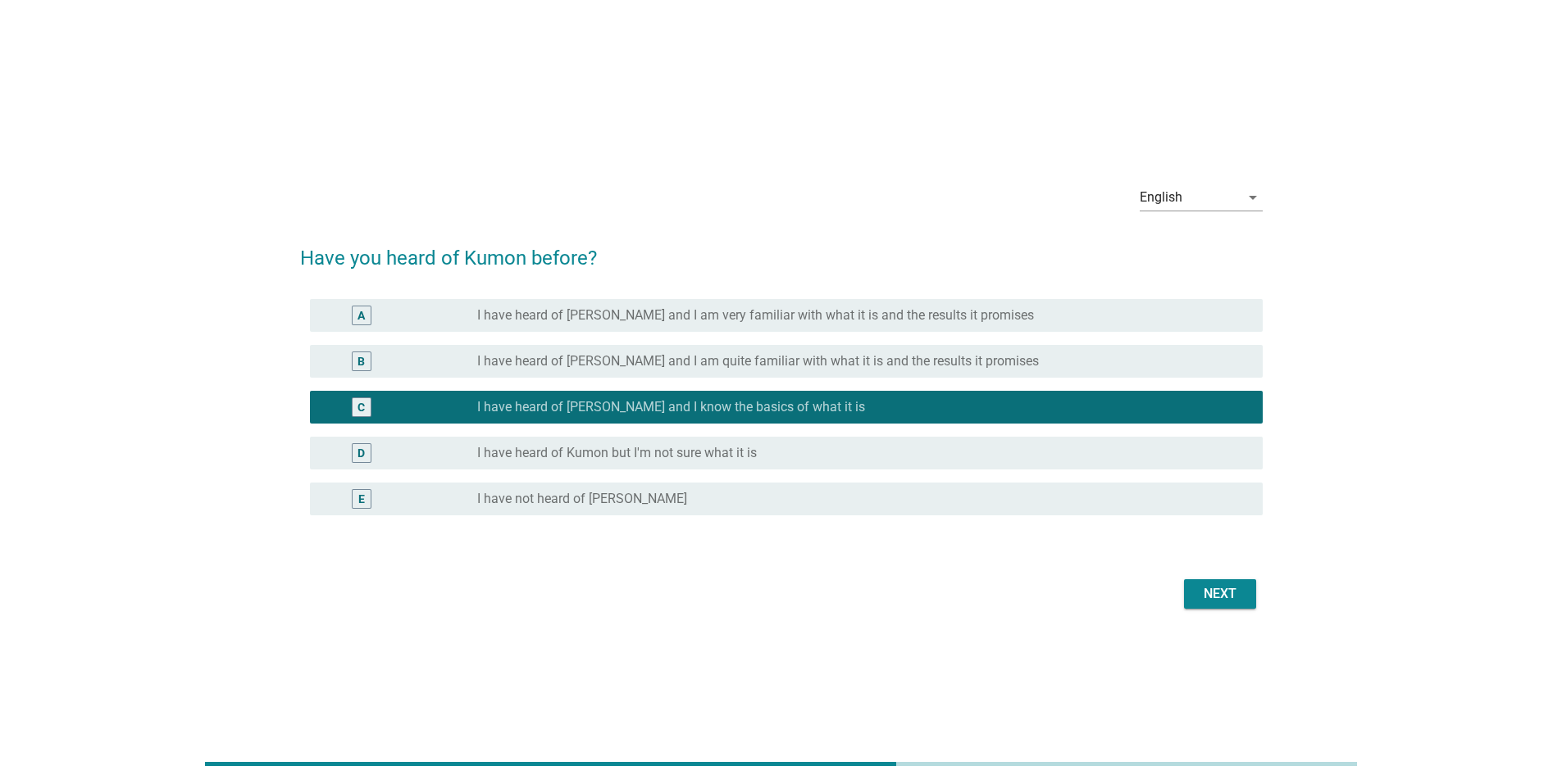
click at [1206, 593] on div "Next" at bounding box center [1220, 594] width 46 height 20
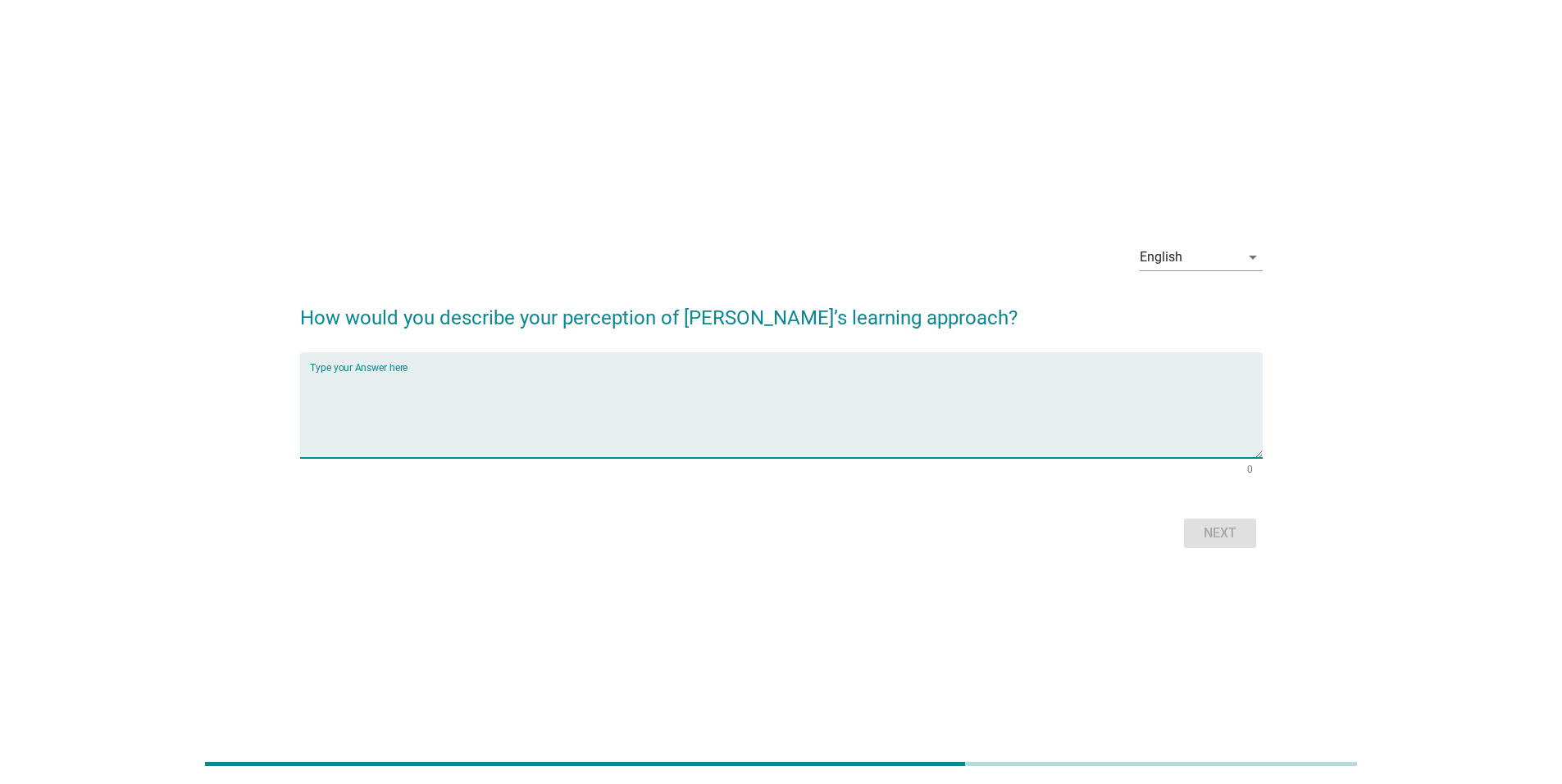
click at [529, 440] on textarea "Type your Answer here" at bounding box center [786, 415] width 953 height 86
type textarea "a reputable learning center that leads to alot of successful students"
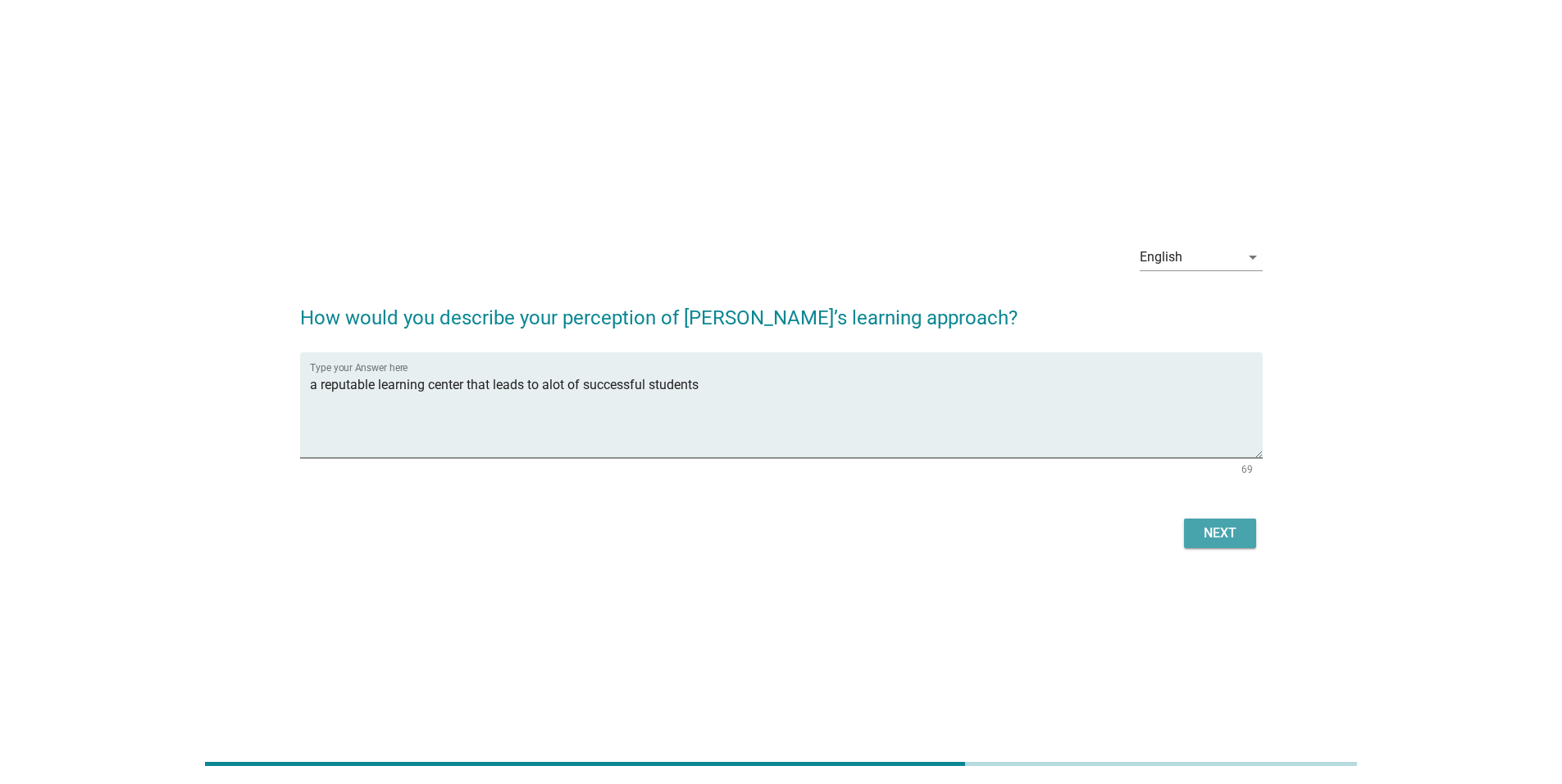
click at [1239, 530] on div "Next" at bounding box center [1220, 533] width 46 height 20
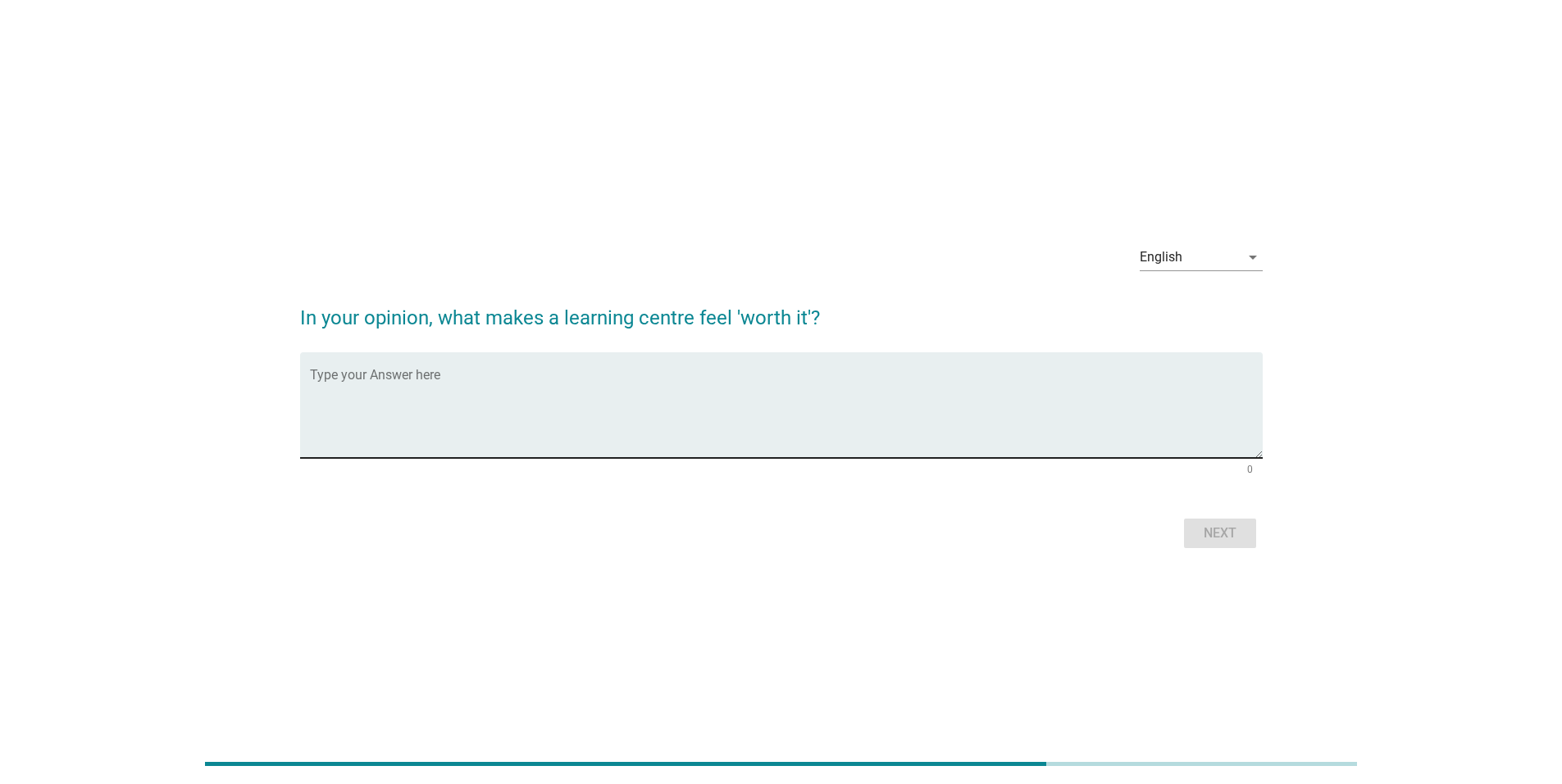
click at [609, 433] on textarea "Type your Answer here" at bounding box center [786, 415] width 953 height 86
click at [584, 390] on textarea "fair fees, professional teachers and syllybus" at bounding box center [786, 415] width 953 height 86
click at [517, 392] on textarea "fair fees, professional teachers and silybus" at bounding box center [786, 415] width 953 height 86
type textarea "fair fees, professional teachers and good silybus"
click at [1192, 529] on button "Next" at bounding box center [1220, 533] width 72 height 30
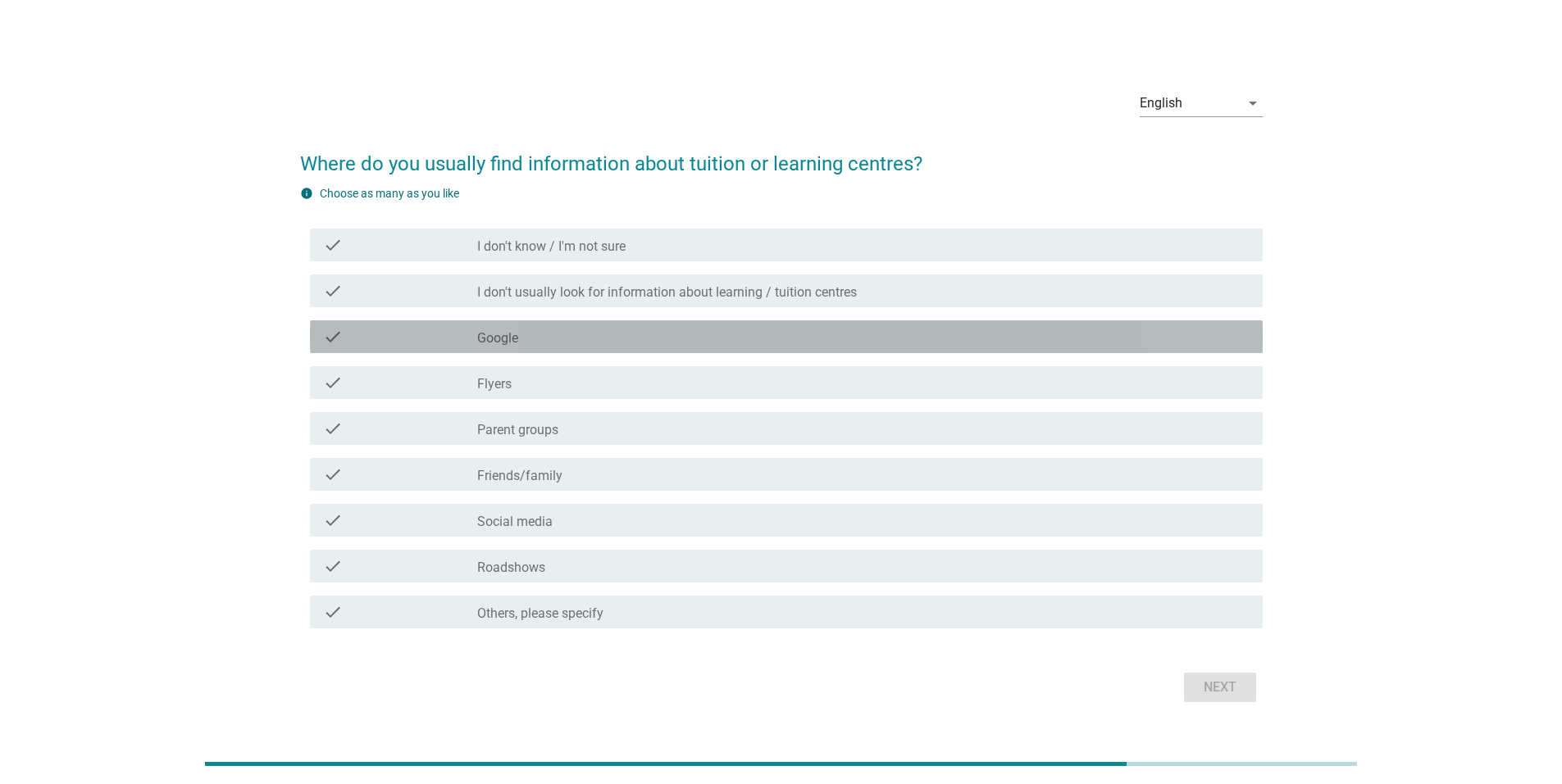
click at [536, 333] on div "check_box_outline_blank Google" at bounding box center [863, 337] width 772 height 20
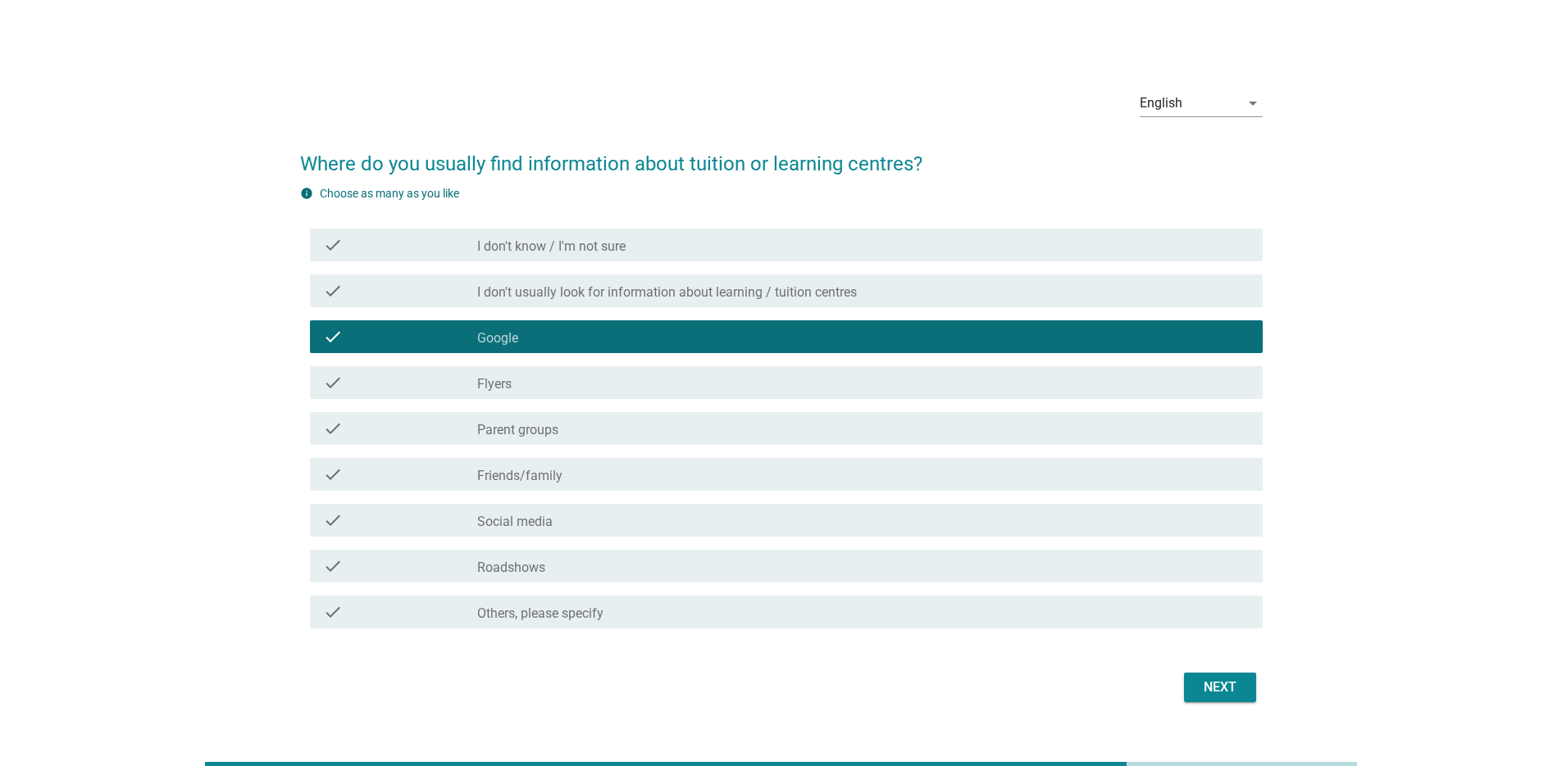
click at [559, 469] on label "Friends/family" at bounding box center [520, 477] width 85 height 16
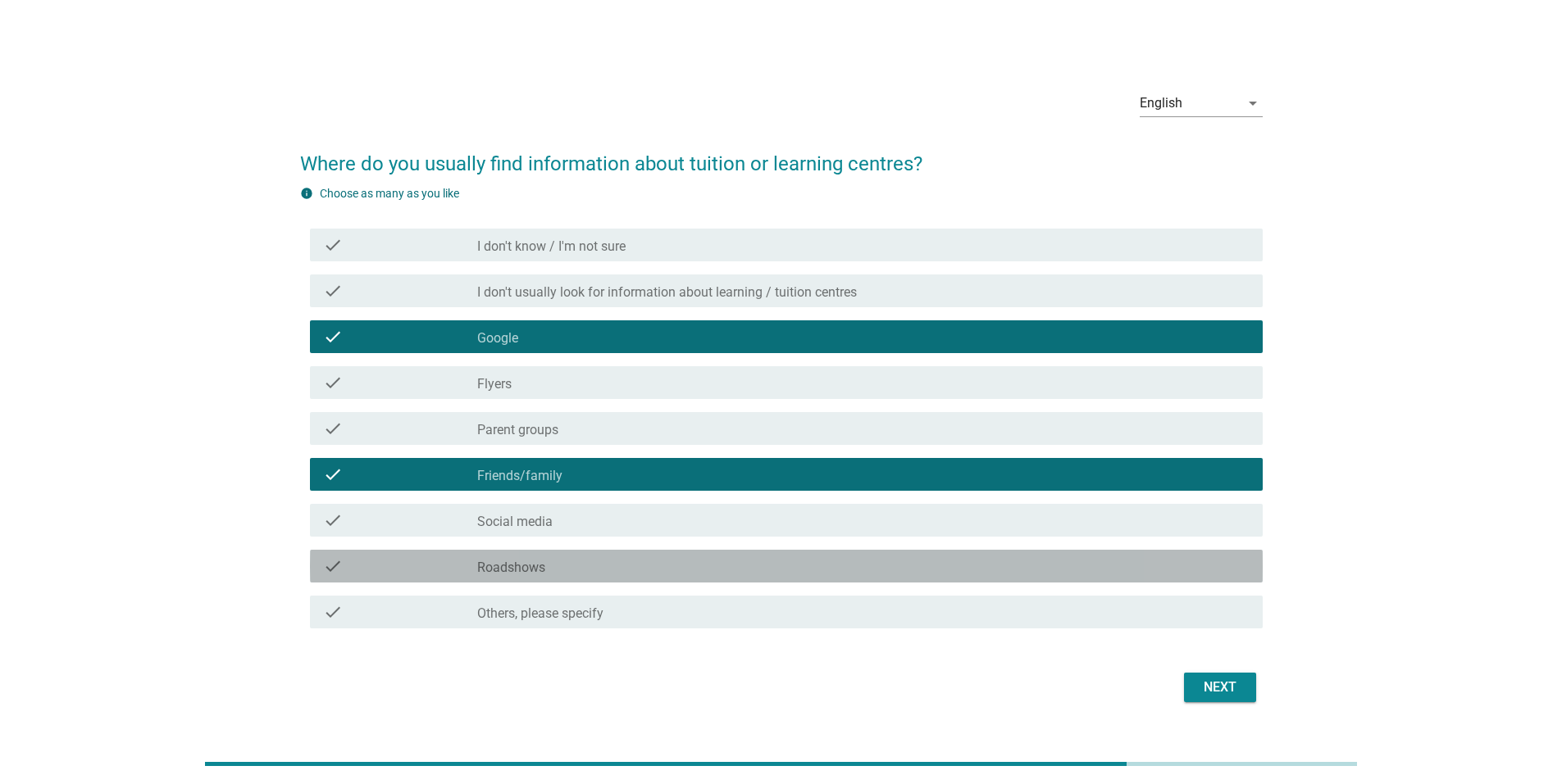
click at [560, 565] on div "check_box_outline_blank Roadshows" at bounding box center [863, 566] width 772 height 20
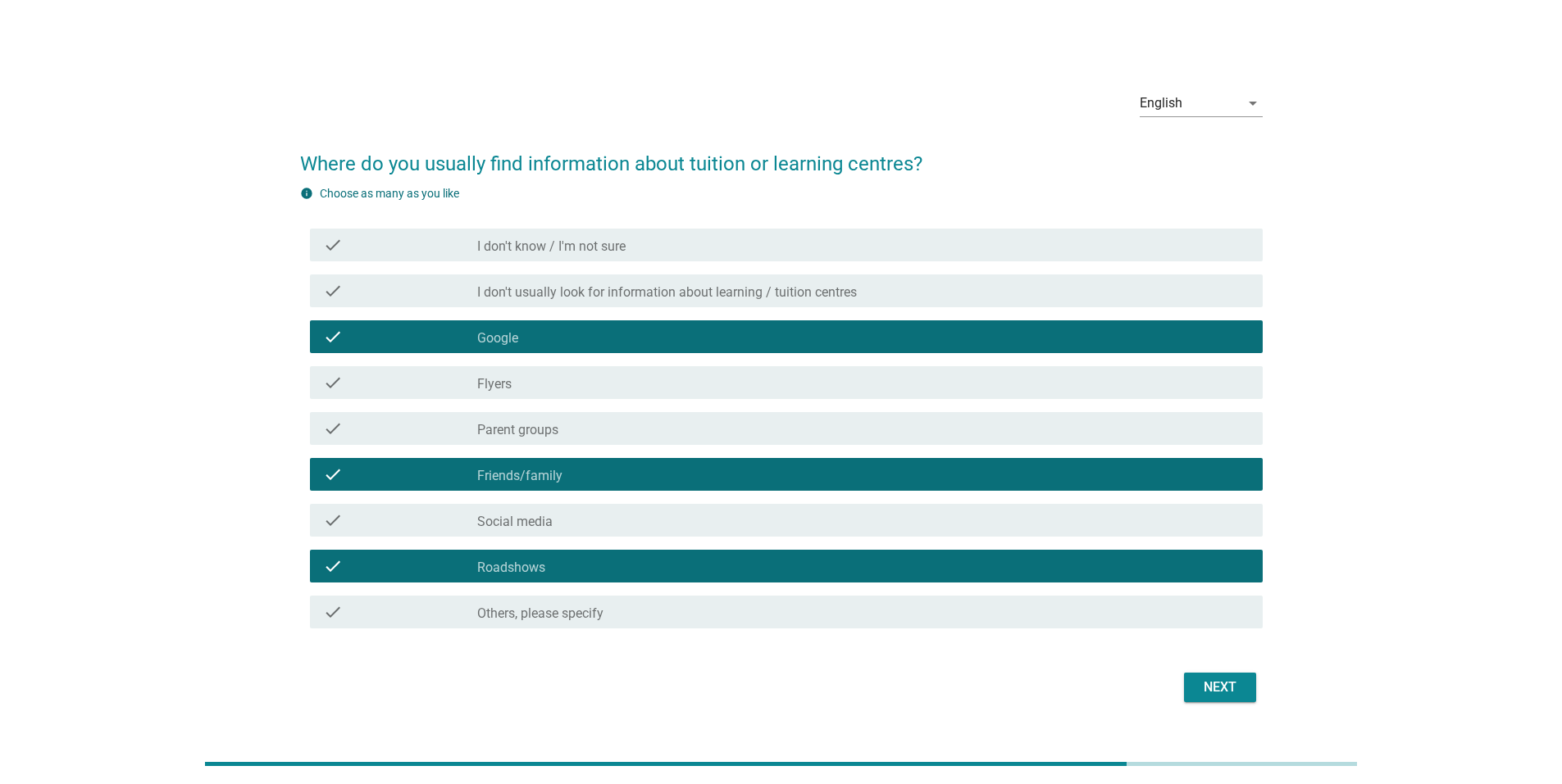
click at [602, 431] on div "check_box_outline_blank Parent groups" at bounding box center [863, 429] width 772 height 20
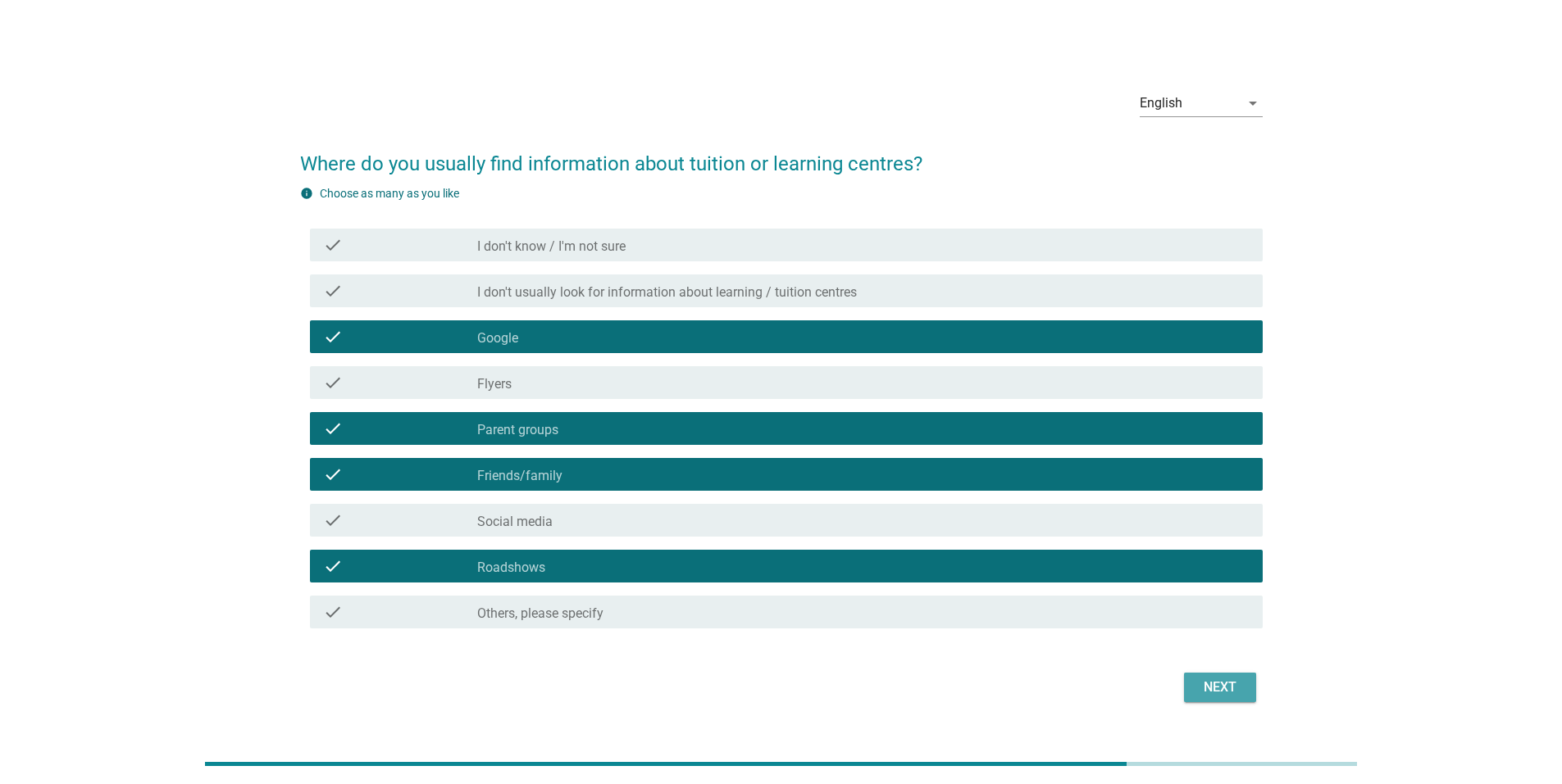
click at [1201, 688] on div "Next" at bounding box center [1220, 688] width 46 height 20
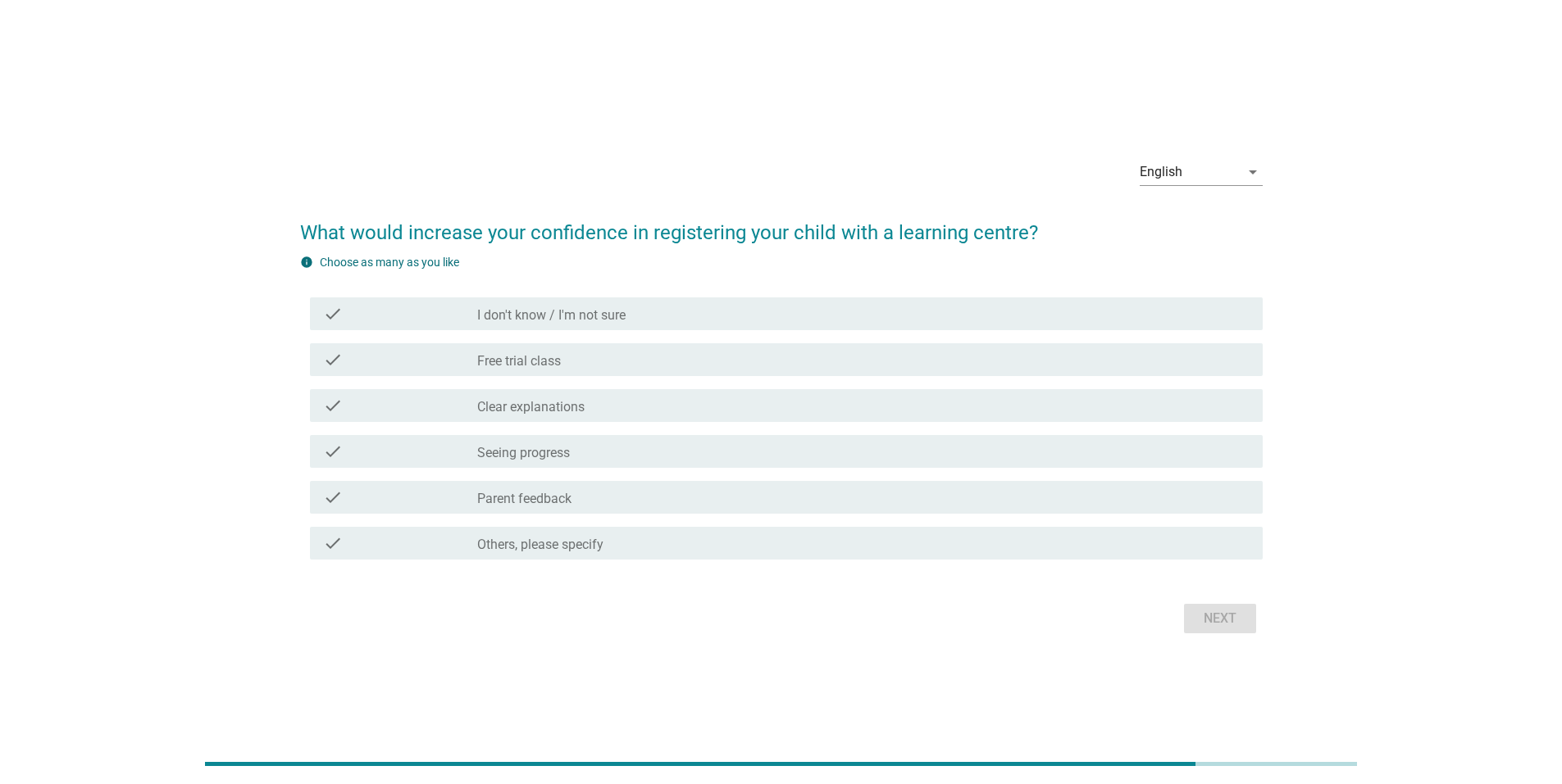
click at [635, 411] on div "check_box_outline_blank Clear explanations" at bounding box center [863, 406] width 772 height 20
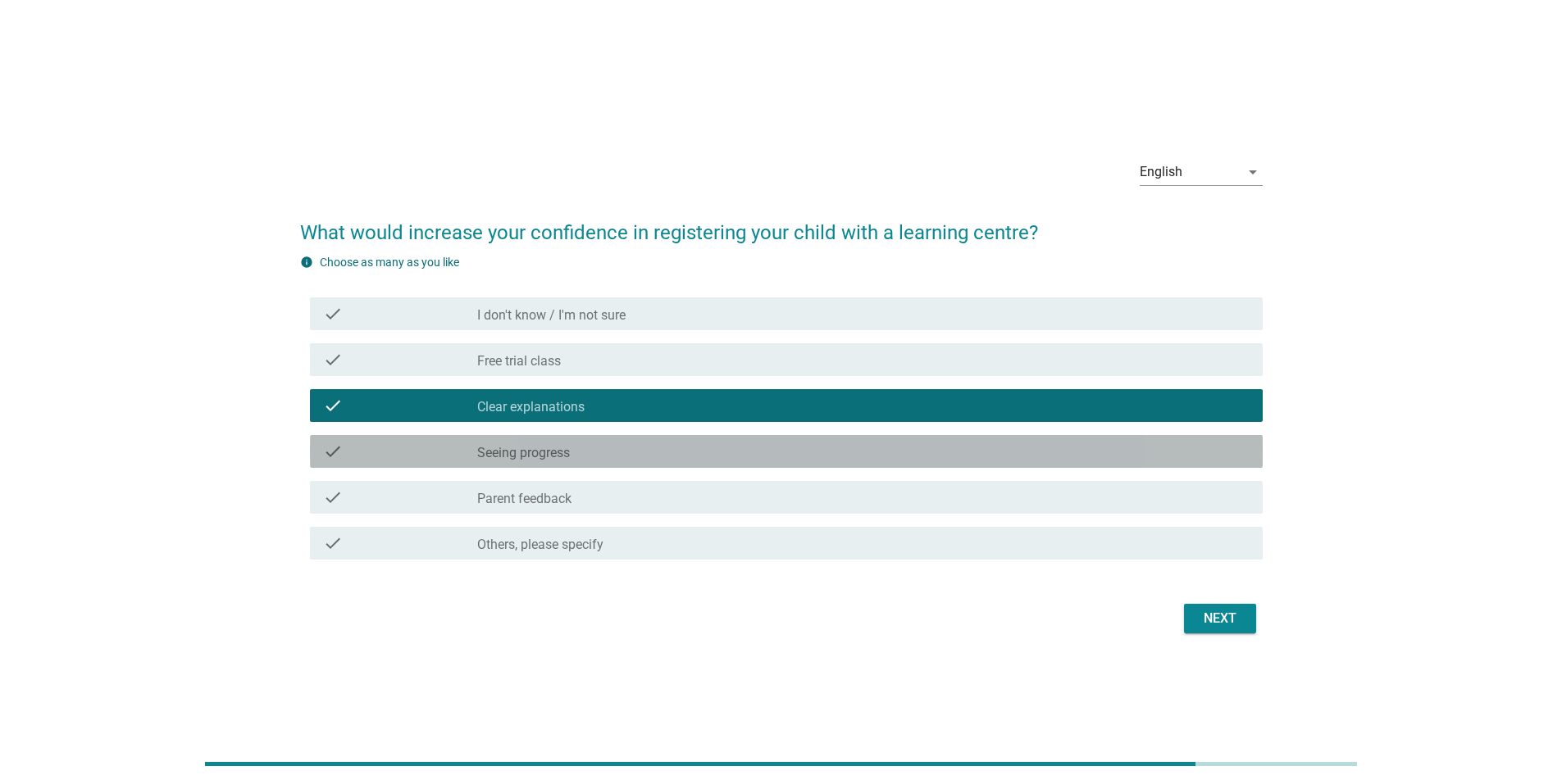
click at [617, 461] on div "check_box_outline_blank Seeing progress" at bounding box center [863, 452] width 772 height 20
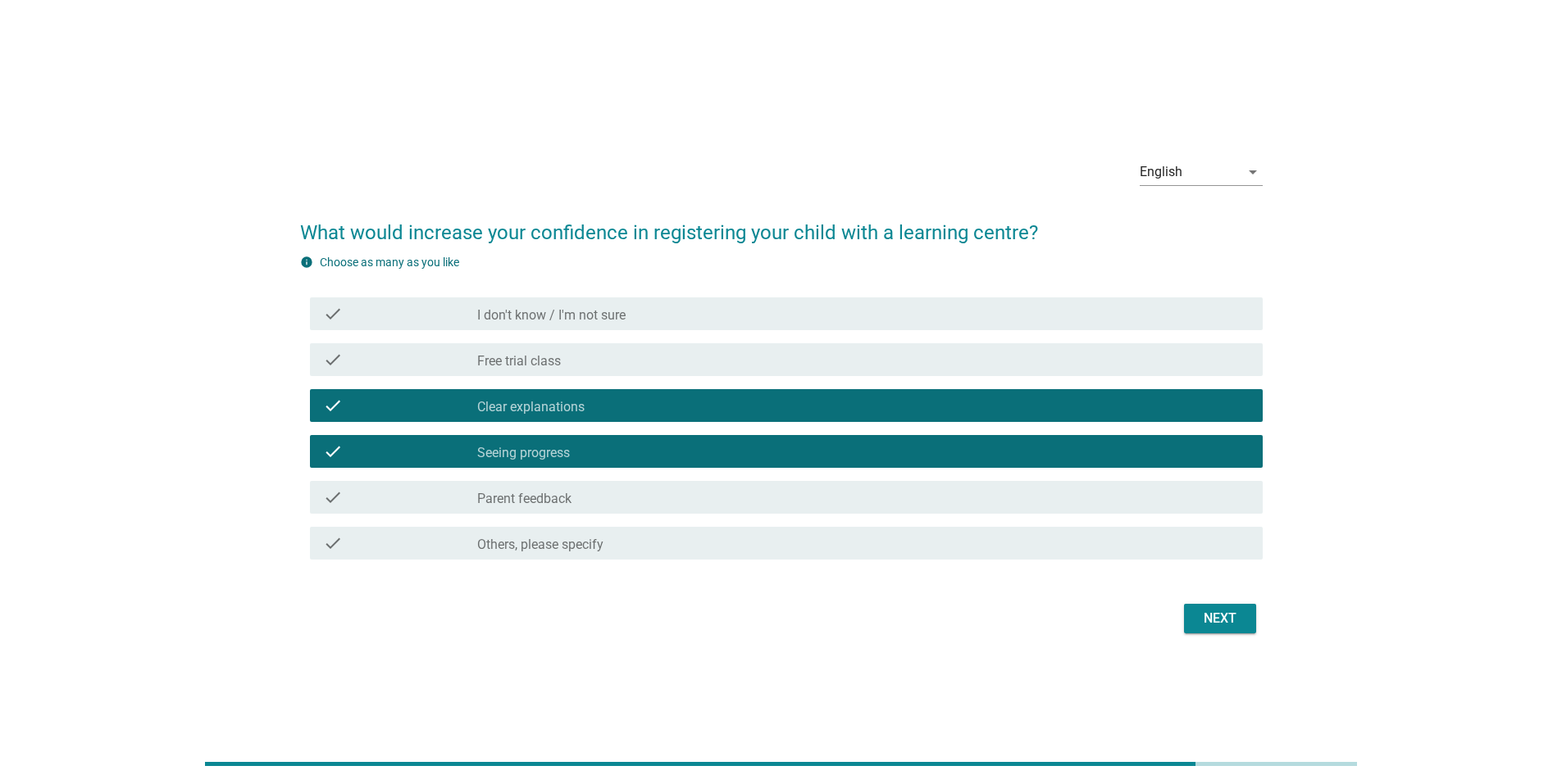
click at [610, 354] on div "check_box_outline_blank Free trial class" at bounding box center [863, 359] width 772 height 20
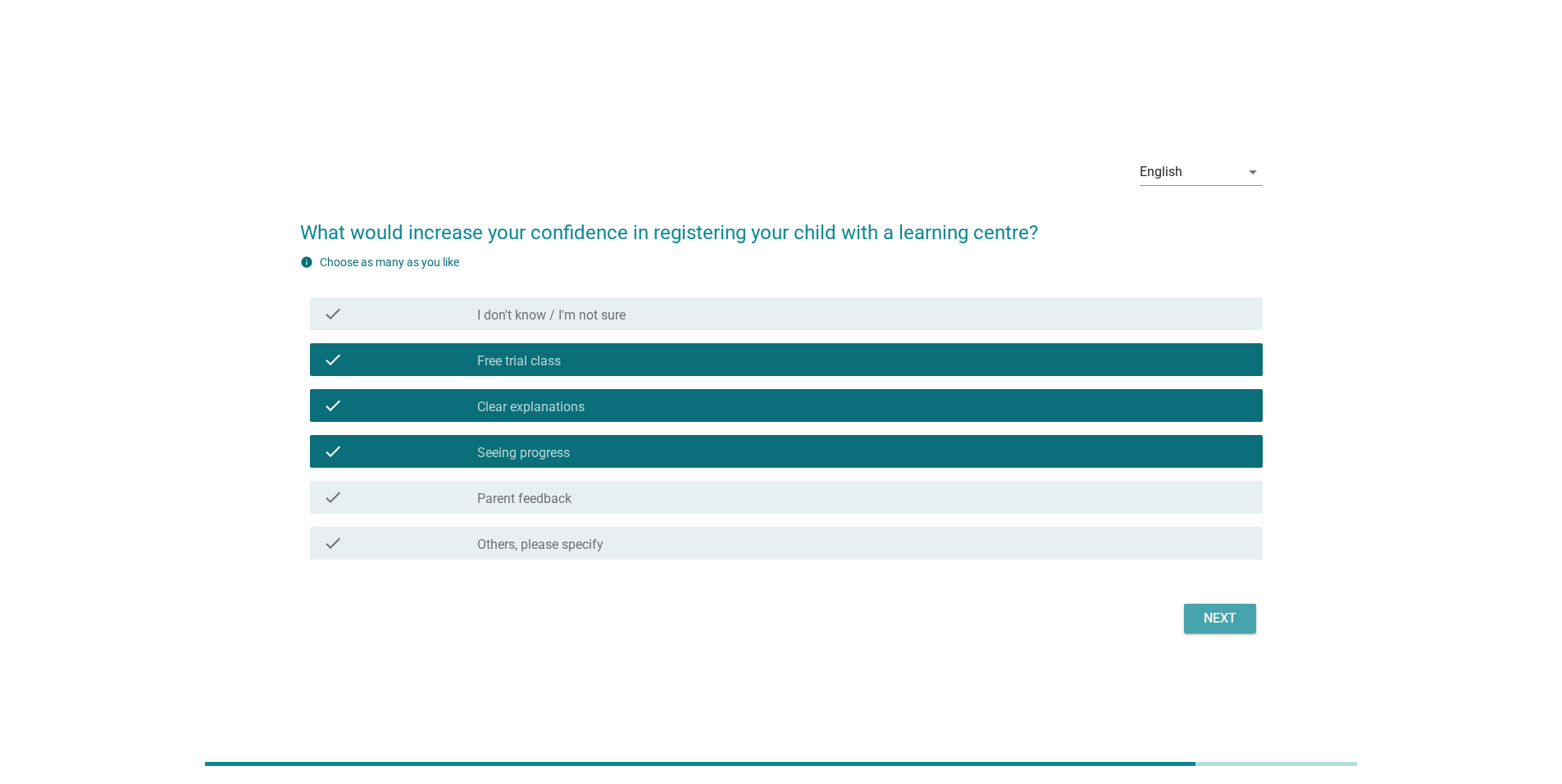
click at [1200, 613] on div "Next" at bounding box center [1220, 619] width 46 height 20
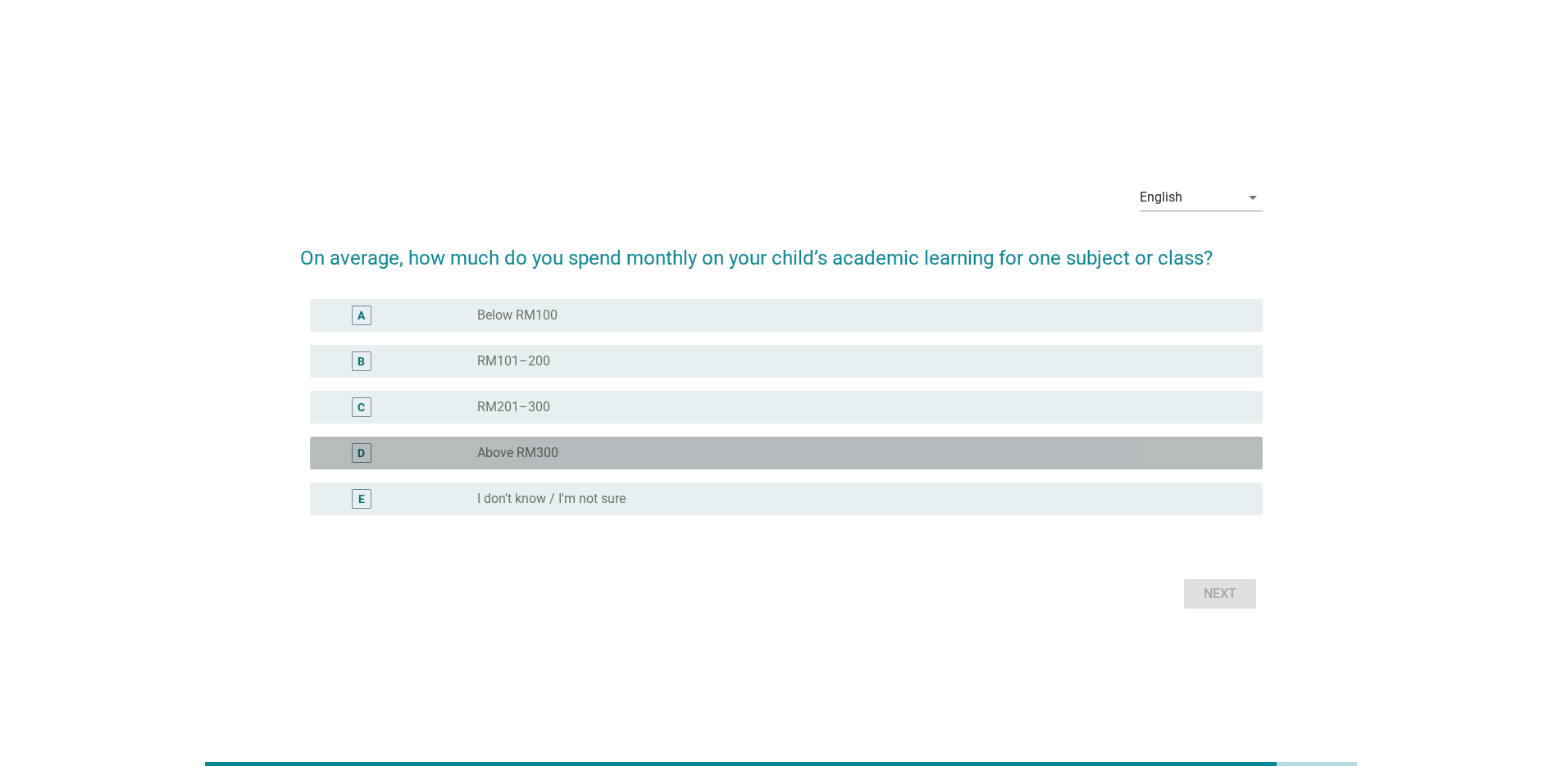
click at [555, 455] on label "Above RM300" at bounding box center [518, 453] width 81 height 16
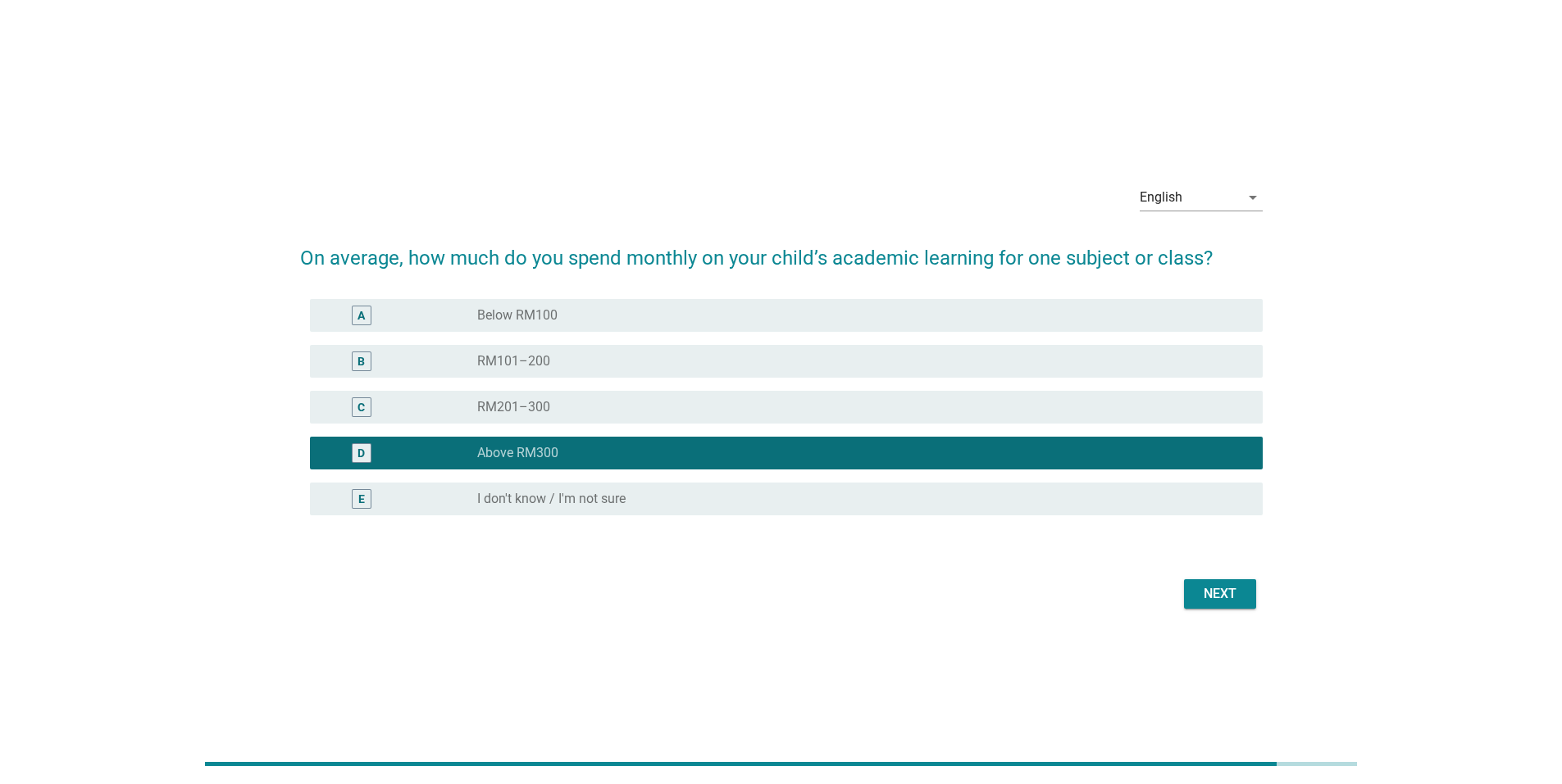
click at [1224, 589] on div "Next" at bounding box center [1220, 594] width 46 height 20
